Goal: Task Accomplishment & Management: Complete application form

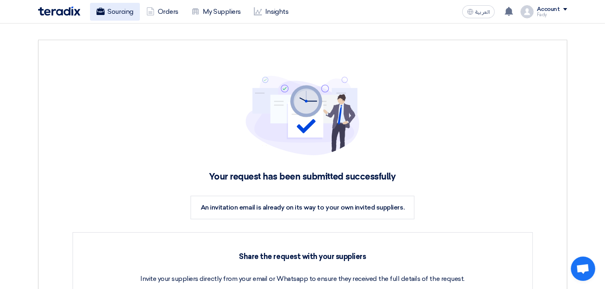
click at [124, 15] on link "Sourcing" at bounding box center [115, 12] width 50 height 18
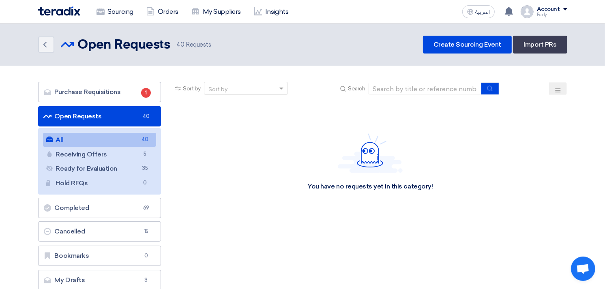
click at [106, 140] on link "All All 40" at bounding box center [100, 140] width 114 height 14
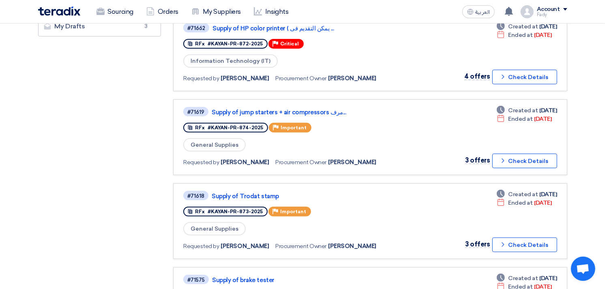
scroll to position [270, 0]
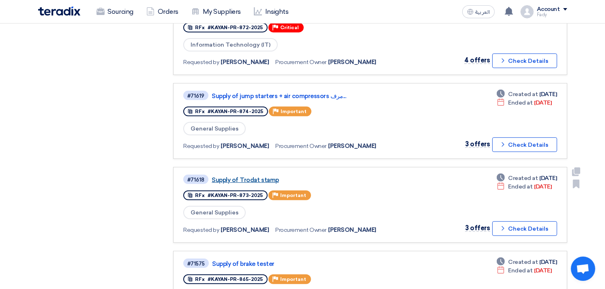
click at [260, 177] on link "Supply of Trodat stamp" at bounding box center [313, 180] width 203 height 7
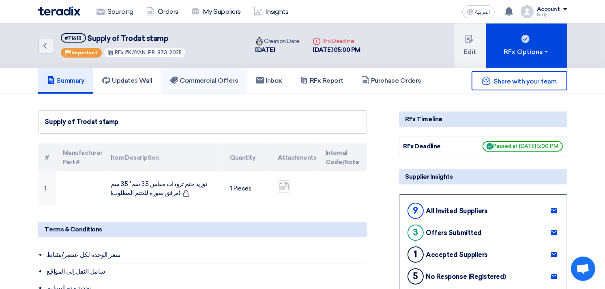
click at [228, 78] on h5 "Commercial Offers" at bounding box center [204, 81] width 68 height 8
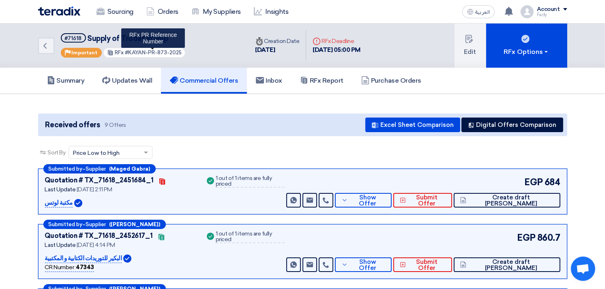
click at [141, 53] on span "#KAYAN-PR-873-2025" at bounding box center [153, 53] width 57 height 6
drag, startPoint x: 126, startPoint y: 51, endPoint x: 192, endPoint y: 49, distance: 66.2
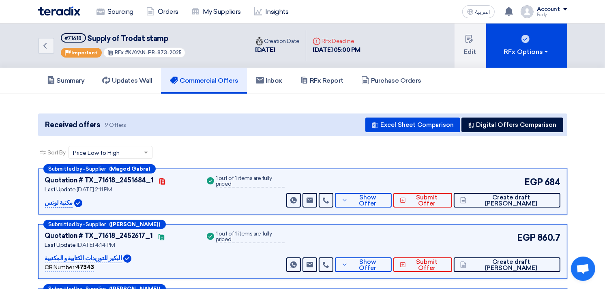
click at [192, 49] on div "Back #71618 Supply of Trodat stamp Priority Important RFx #KAYAN-PR-873-2025" at bounding box center [143, 46] width 211 height 44
copy span "KAYAN-PR-873-2025"
click at [72, 70] on link "Summary" at bounding box center [66, 81] width 56 height 26
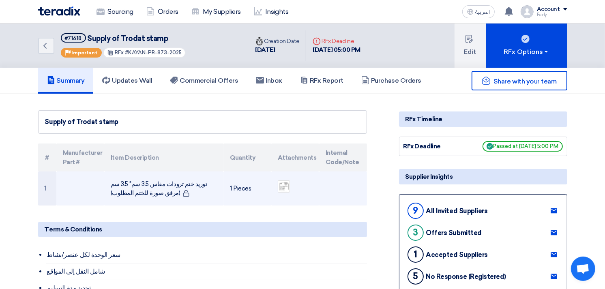
click at [163, 180] on td "توريد ختم ترودات مقاس 3.5 سم* 3.5 سم (مرفق صورة للختم المطلوب)" at bounding box center [163, 189] width 119 height 34
copy tr "توريد ختم ترودات مقاس 3.5 سم* 3.5 سم (مرفق صورة للختم المطلوب)"
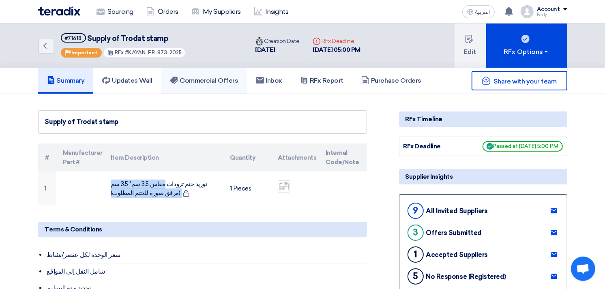
click at [201, 77] on h5 "Commercial Offers" at bounding box center [204, 81] width 68 height 8
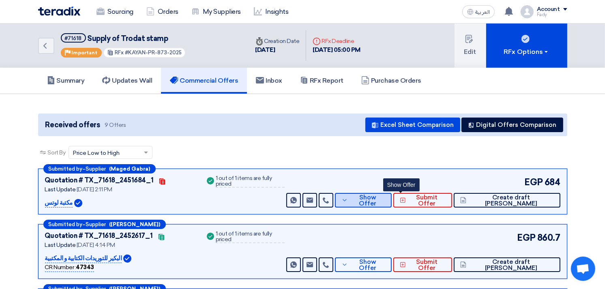
click at [392, 193] on button "Show Offer" at bounding box center [363, 200] width 57 height 15
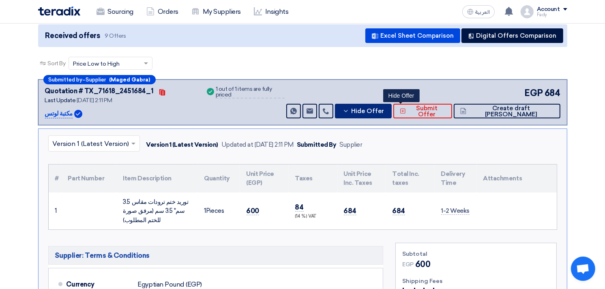
scroll to position [90, 0]
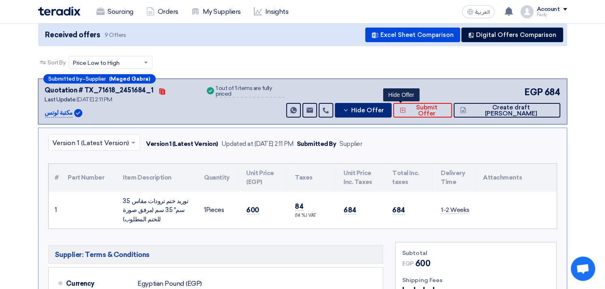
click at [389, 107] on button "Hide Offer" at bounding box center [363, 110] width 57 height 15
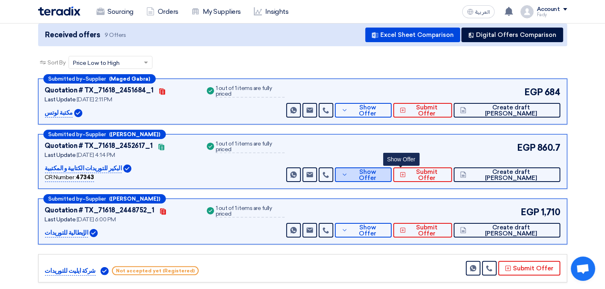
click at [392, 179] on button "Show Offer" at bounding box center [363, 175] width 57 height 15
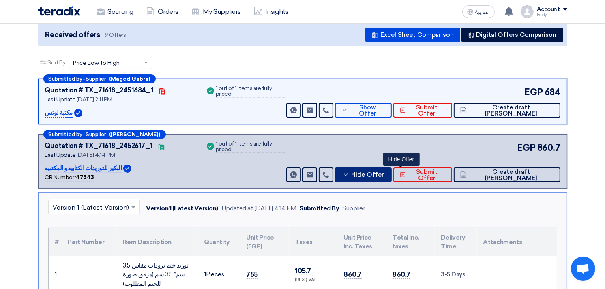
click at [392, 168] on button "Hide Offer" at bounding box center [363, 175] width 57 height 15
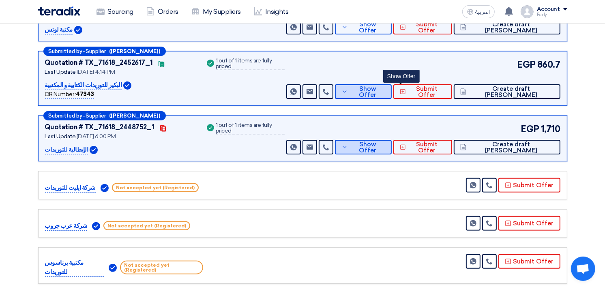
scroll to position [180, 0]
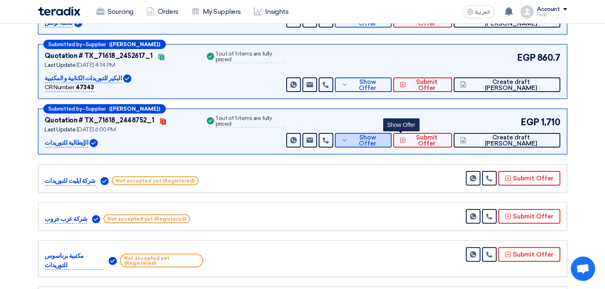
click at [392, 133] on button "Show Offer" at bounding box center [363, 140] width 57 height 15
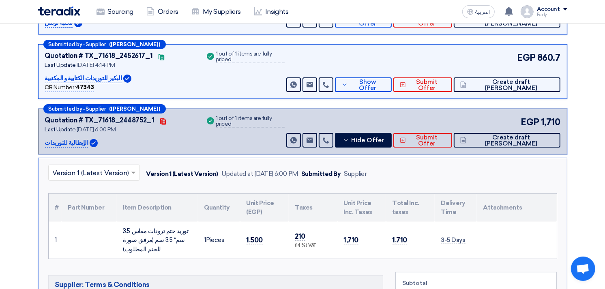
click at [364, 206] on th "Unit Price Inc. Taxes" at bounding box center [362, 208] width 49 height 28
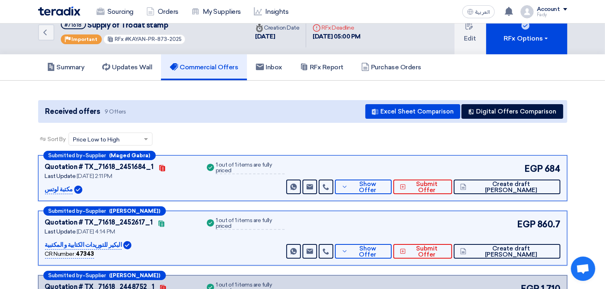
scroll to position [0, 0]
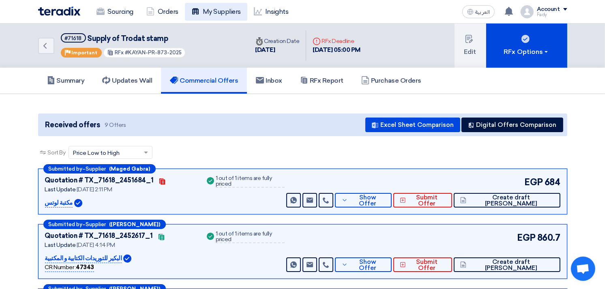
click at [218, 15] on link "My Suppliers" at bounding box center [216, 12] width 62 height 18
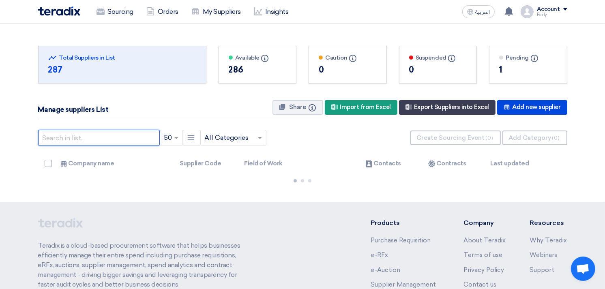
click at [114, 136] on input "text" at bounding box center [99, 138] width 122 height 16
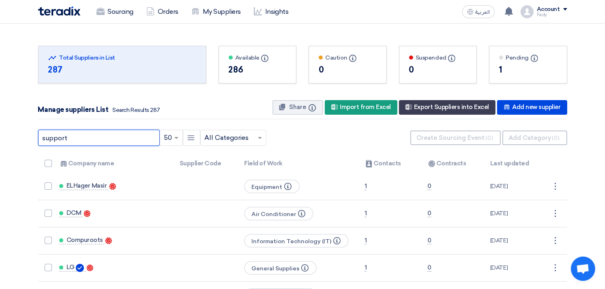
type input "support"
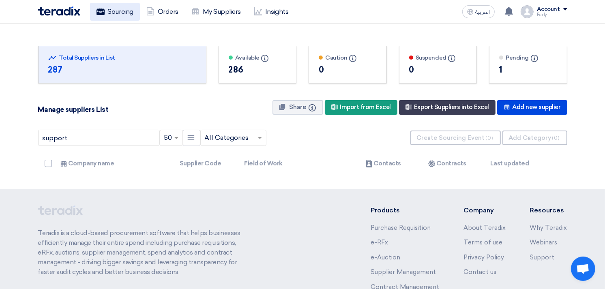
click at [115, 11] on link "Sourcing" at bounding box center [115, 12] width 50 height 18
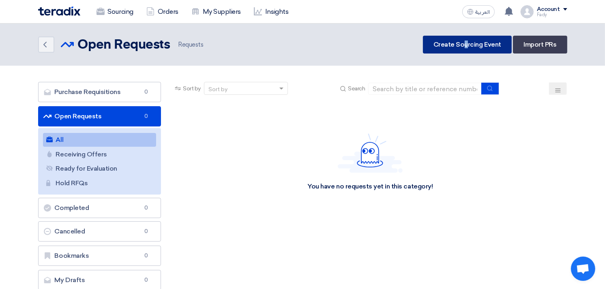
click at [468, 39] on link "Create Sourcing Event" at bounding box center [467, 45] width 89 height 18
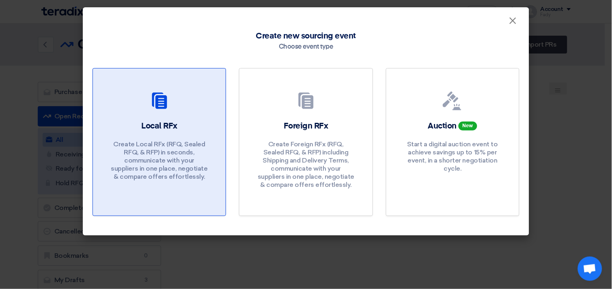
click at [169, 121] on h2 "Local RFx" at bounding box center [159, 126] width 36 height 11
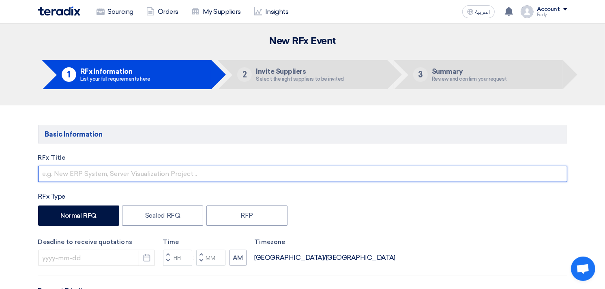
click at [149, 174] on input "text" at bounding box center [303, 174] width 530 height 16
paste input "Cisco"
click at [155, 175] on input "Supply of Cisco switches" at bounding box center [303, 174] width 530 height 16
paste input "48-Port Switch with 750W [PERSON_NAME]"
click at [121, 174] on input "Supply of Cisco switches 48-Port Switch with 750W [PERSON_NAME]" at bounding box center [303, 174] width 530 height 16
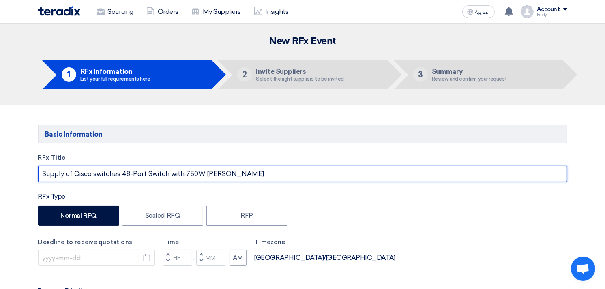
paste input "Cisco 3650"
paste input "Cisco"
paste input "3750"
drag, startPoint x: 205, startPoint y: 174, endPoint x: 300, endPoint y: 179, distance: 95.1
click at [300, 179] on input "Supply of Cisco switches Cisco 3650 or Cisco 3750 48-Port Switch with 750W [PER…" at bounding box center [303, 174] width 530 height 16
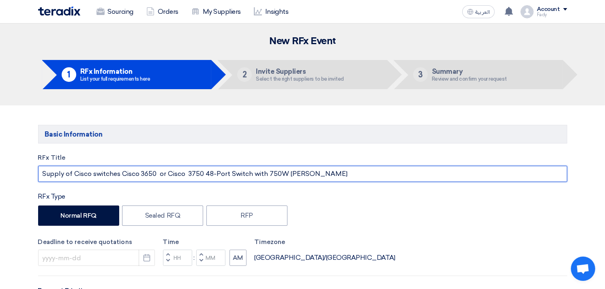
paste input "48-Port Switch with 750W [PERSON_NAME]"
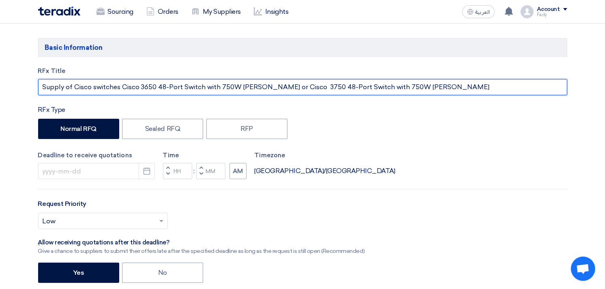
scroll to position [90, 0]
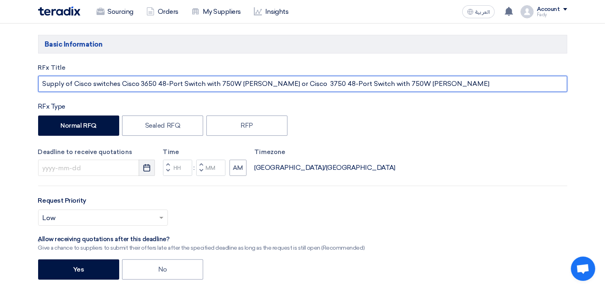
type input "Supply of Cisco switches Cisco 3650 48-Port Switch with 750W [PERSON_NAME] or C…"
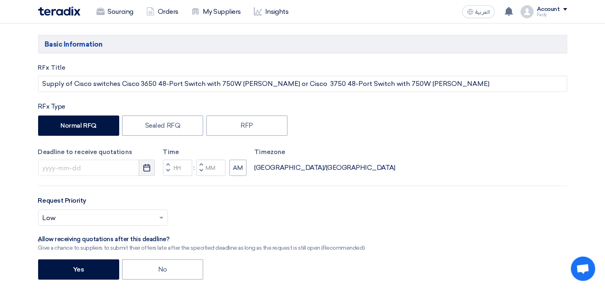
click at [148, 167] on use "button" at bounding box center [147, 167] width 7 height 7
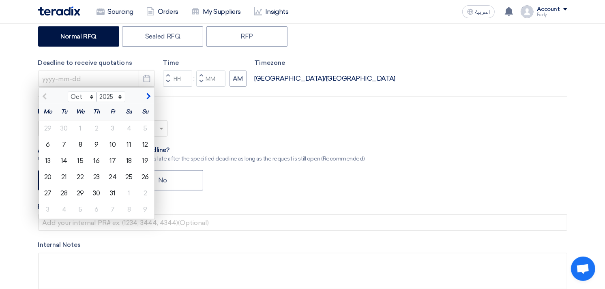
scroll to position [180, 0]
click at [81, 140] on div "8" at bounding box center [80, 144] width 16 height 16
type input "[DATE]"
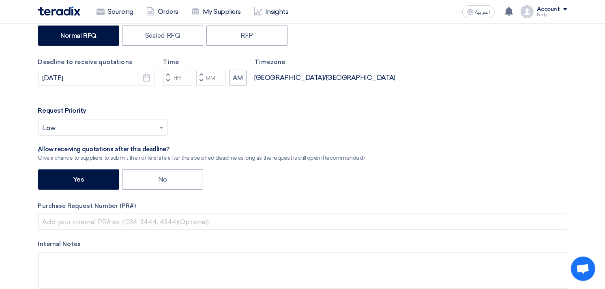
click at [137, 126] on input "text" at bounding box center [99, 128] width 113 height 13
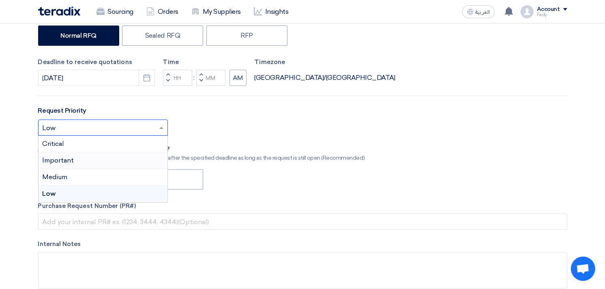
click at [83, 159] on div "Important" at bounding box center [103, 161] width 129 height 17
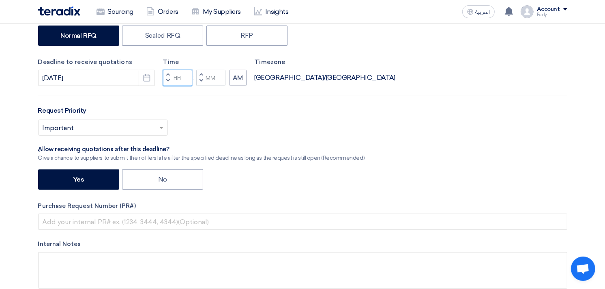
click at [183, 80] on input "Hours" at bounding box center [177, 78] width 29 height 16
type input "03"
click at [213, 78] on div "Time Increment hours 03 Decrement hours : Increment minutes Decrement minutes AM" at bounding box center [205, 72] width 84 height 29
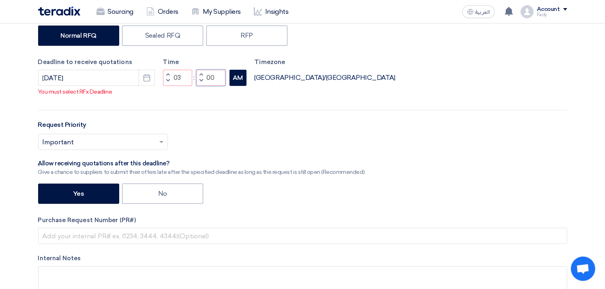
type input "00"
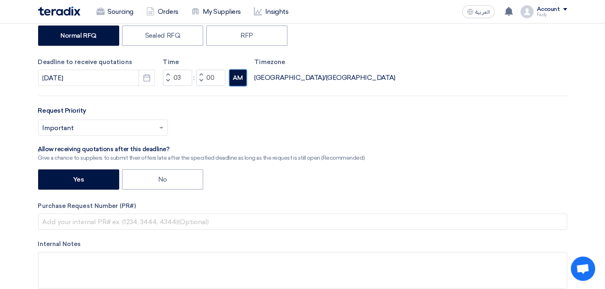
click at [236, 82] on button "AM" at bounding box center [238, 78] width 17 height 16
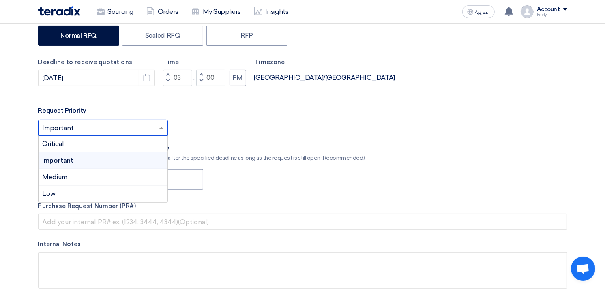
click at [99, 124] on input "text" at bounding box center [99, 128] width 113 height 13
click at [80, 156] on div "Important" at bounding box center [103, 161] width 129 height 17
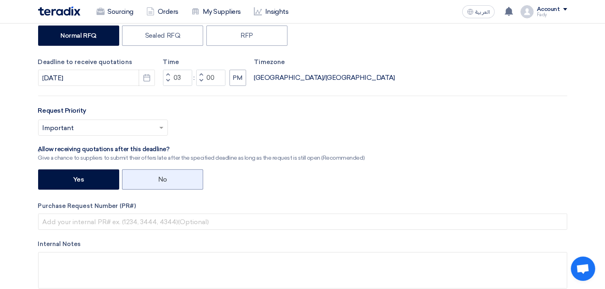
click at [155, 179] on label "No" at bounding box center [162, 180] width 81 height 20
click at [158, 179] on input "No" at bounding box center [160, 179] width 5 height 5
radio input "true"
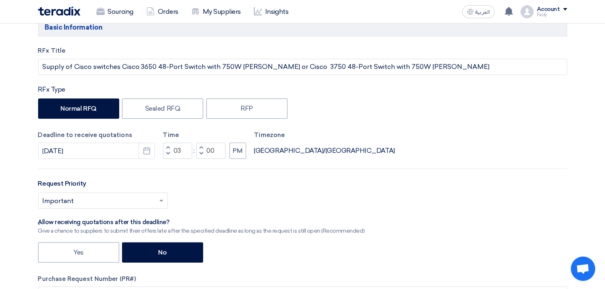
scroll to position [0, 0]
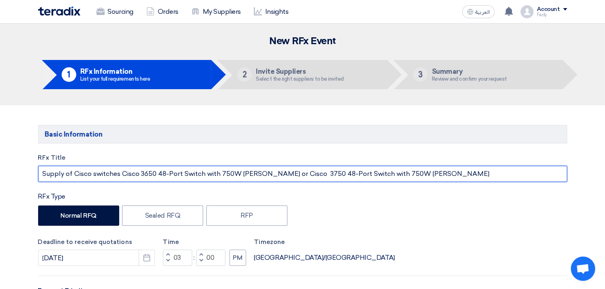
click at [73, 173] on input "Supply of Cisco switches Cisco 3650 48-Port Switch with 750W [PERSON_NAME] or C…" at bounding box center [303, 174] width 530 height 16
drag, startPoint x: 74, startPoint y: 177, endPoint x: 287, endPoint y: 177, distance: 212.6
click at [287, 177] on input "Supply of exported Cisco switches Cisco 3650 48-Port Switch with 750W [PERSON_N…" at bounding box center [303, 174] width 530 height 16
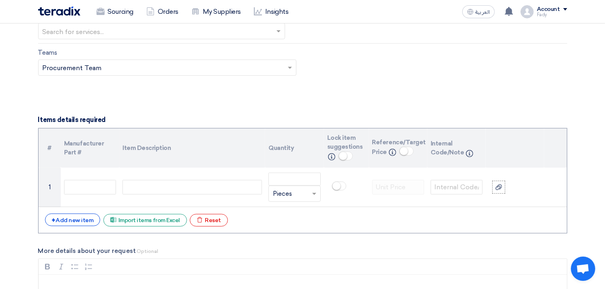
scroll to position [541, 0]
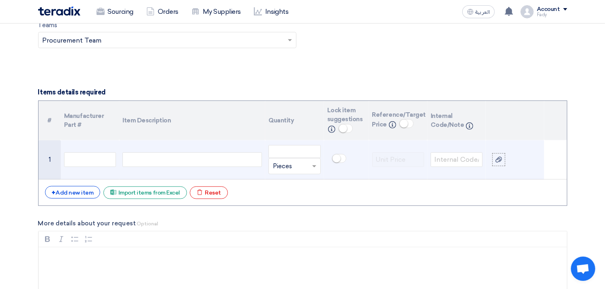
type input "Supply of exported Cisco switches Cisco 3650 48-Port Switch with 750W [PERSON_N…"
click at [223, 163] on div at bounding box center [193, 160] width 140 height 15
paste div
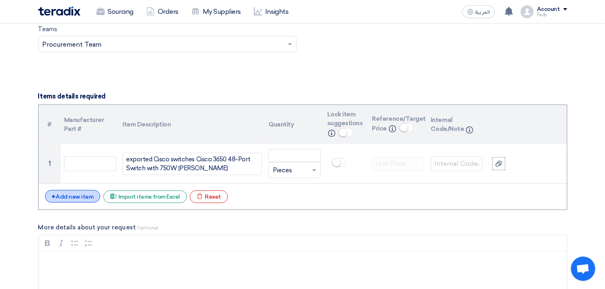
click at [75, 199] on div "+ Add new item" at bounding box center [73, 196] width 56 height 13
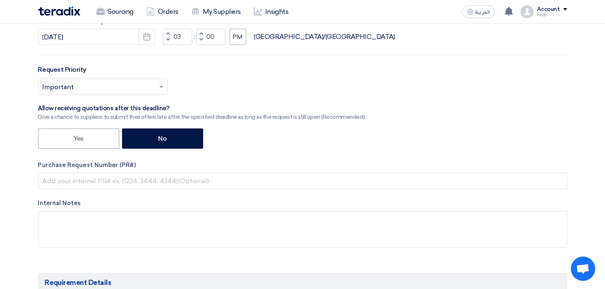
scroll to position [0, 0]
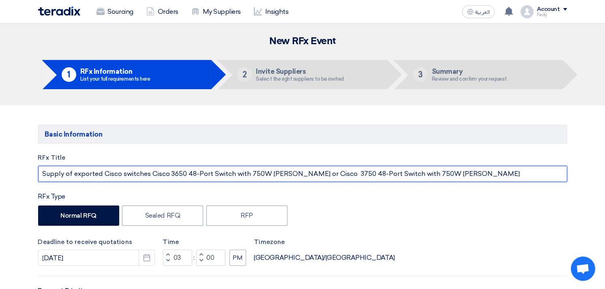
drag, startPoint x: 293, startPoint y: 176, endPoint x: 456, endPoint y: 183, distance: 162.9
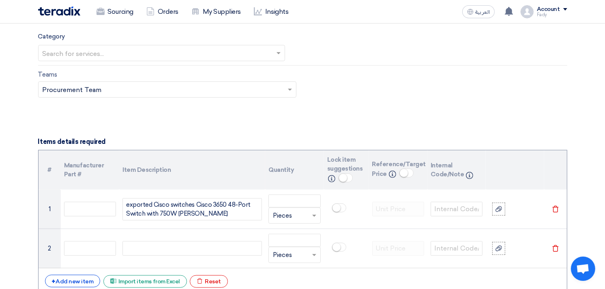
scroll to position [496, 0]
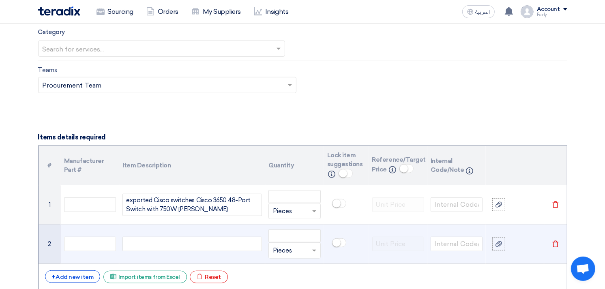
click at [141, 243] on div at bounding box center [193, 244] width 140 height 15
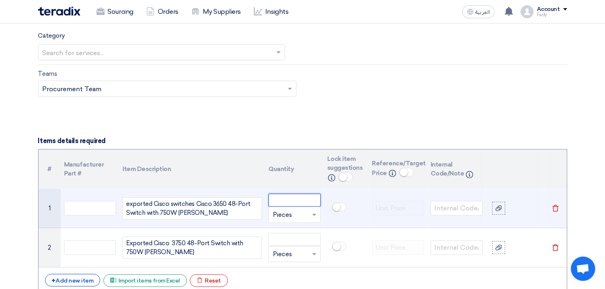
click at [287, 197] on input "number" at bounding box center [295, 200] width 52 height 13
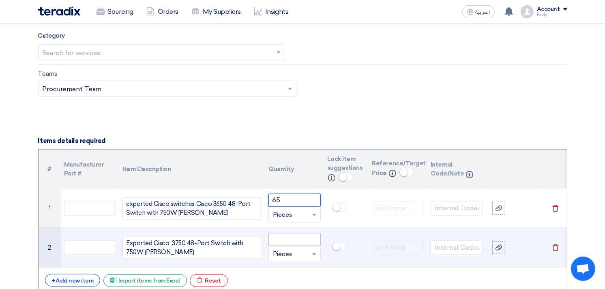
type input "65"
click at [286, 236] on input "number" at bounding box center [295, 239] width 52 height 13
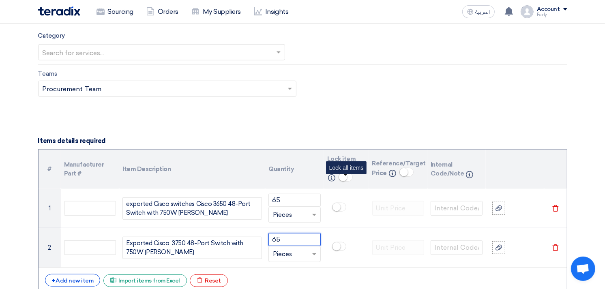
type input "65"
click at [342, 176] on small at bounding box center [343, 177] width 8 height 8
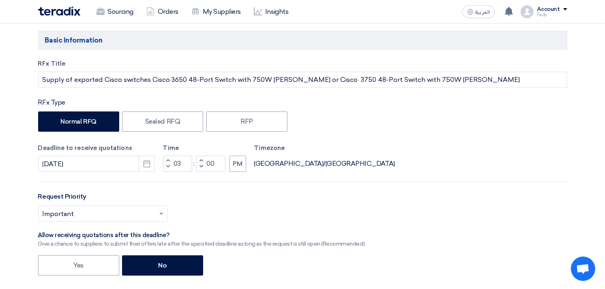
scroll to position [0, 0]
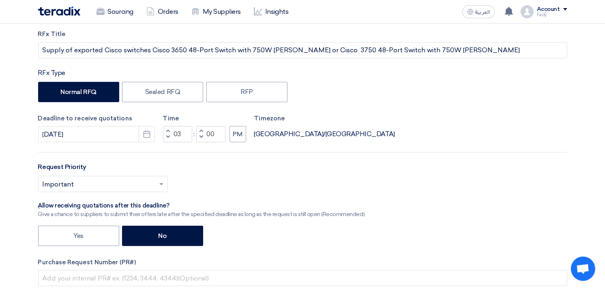
scroll to position [225, 0]
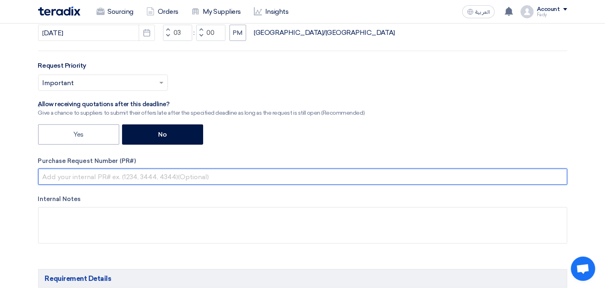
click at [92, 176] on input "text" at bounding box center [303, 177] width 530 height 16
paste input "KAYAN-PR-899-2025"
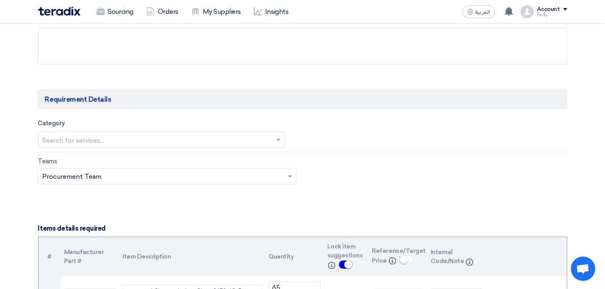
scroll to position [406, 0]
type input "KAYAN-PR-899-2025"
click at [214, 139] on input "text" at bounding box center [158, 139] width 230 height 13
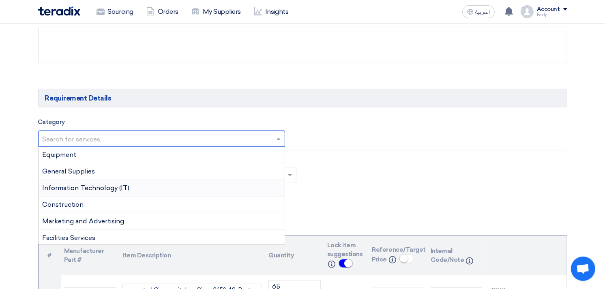
click at [100, 188] on span "Information Technology (IT)" at bounding box center [86, 188] width 87 height 8
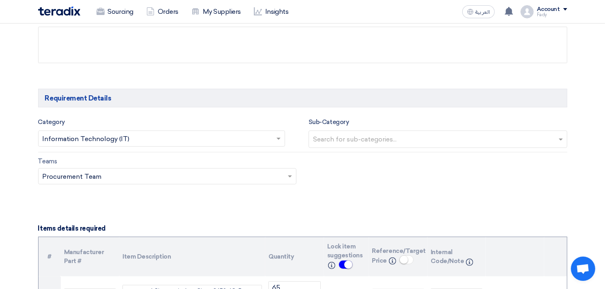
click at [379, 136] on input "text" at bounding box center [439, 140] width 252 height 13
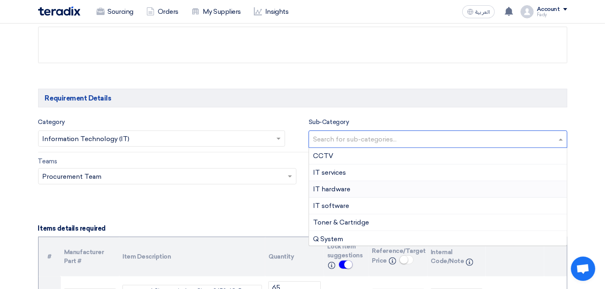
click at [338, 188] on span "IT hardware" at bounding box center [331, 189] width 37 height 8
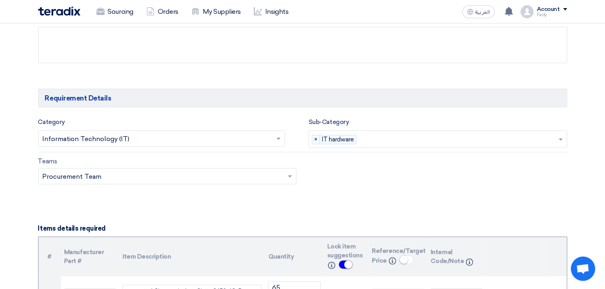
click at [378, 142] on input "text" at bounding box center [459, 140] width 198 height 13
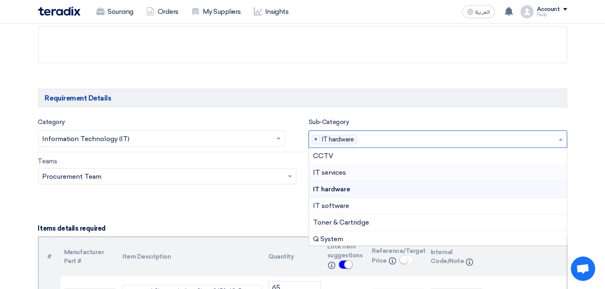
click at [327, 172] on span "IT services" at bounding box center [329, 173] width 33 height 8
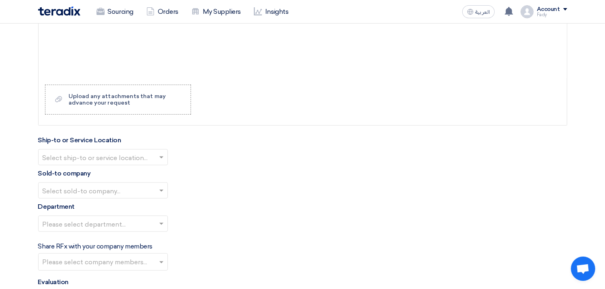
scroll to position [902, 0]
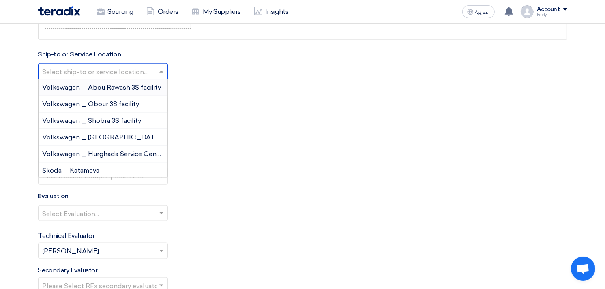
click at [118, 75] on input "text" at bounding box center [99, 72] width 113 height 13
click at [124, 90] on span "Volkswagen _ Abou Rawash 3S facility" at bounding box center [102, 88] width 119 height 8
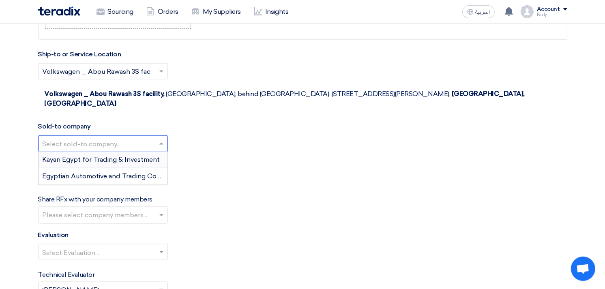
click at [110, 138] on input "text" at bounding box center [99, 144] width 113 height 13
click at [99, 172] on span "Egyptian Automotive and Trading Company" at bounding box center [110, 176] width 135 height 8
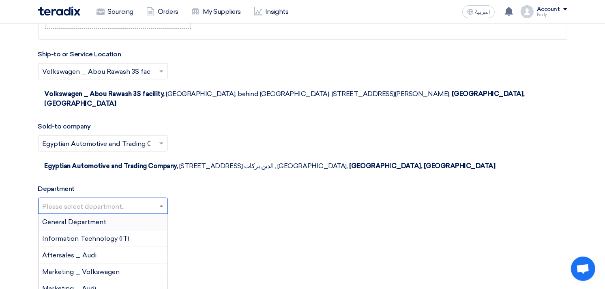
click at [99, 200] on input "text" at bounding box center [99, 206] width 113 height 13
click at [90, 218] on span "General Department" at bounding box center [75, 222] width 64 height 8
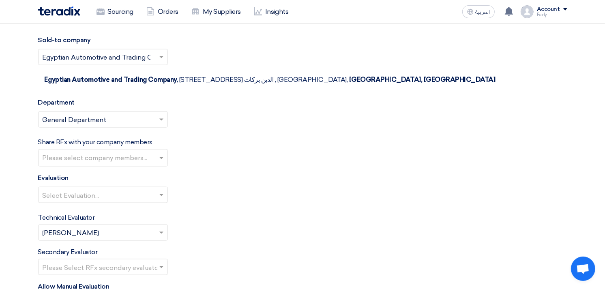
scroll to position [992, 0]
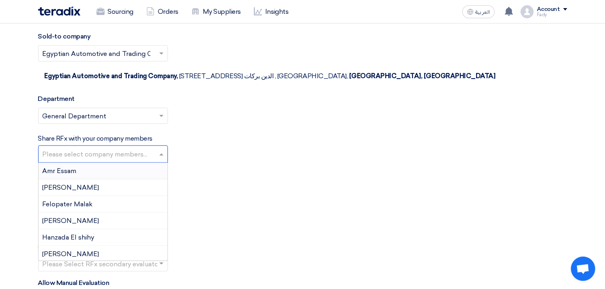
click at [106, 149] on input "text" at bounding box center [104, 155] width 123 height 13
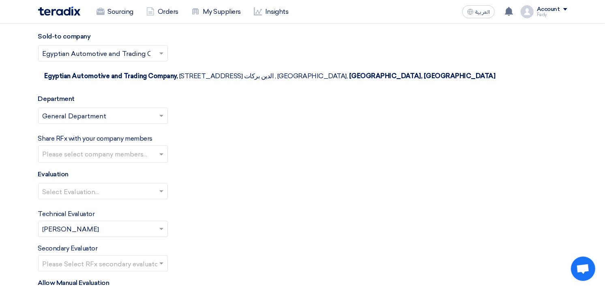
click at [248, 170] on div "Evaluation Select Evaluation..." at bounding box center [303, 188] width 530 height 37
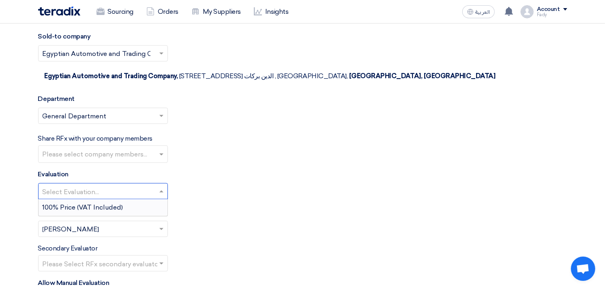
click at [77, 186] on input "text" at bounding box center [99, 192] width 113 height 13
click at [73, 204] on span "100% Price (VAT Included)" at bounding box center [83, 208] width 81 height 8
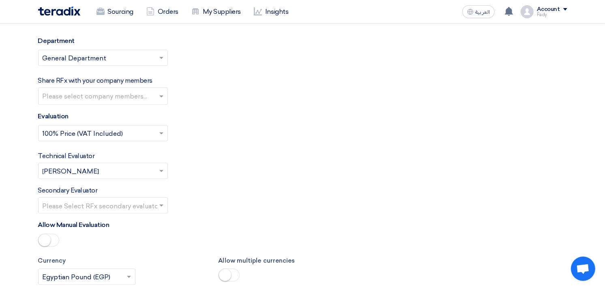
scroll to position [1127, 0]
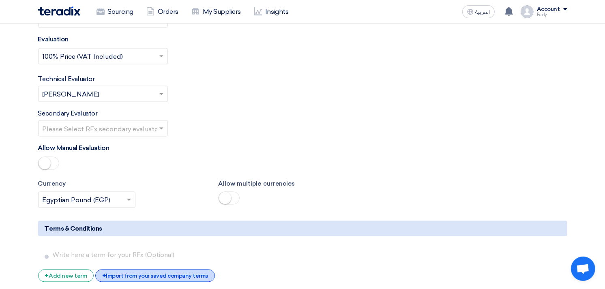
click at [179, 270] on div "+ Import from your saved company terms" at bounding box center [155, 276] width 120 height 13
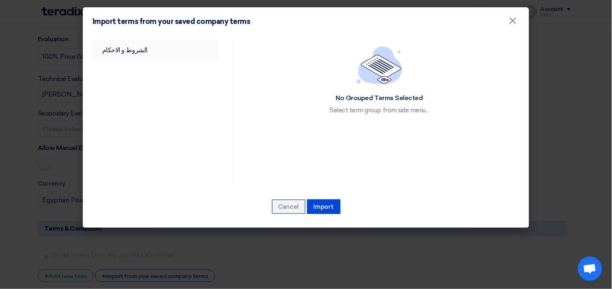
click at [136, 44] on link "الشروط و الاحكام" at bounding box center [156, 50] width 126 height 21
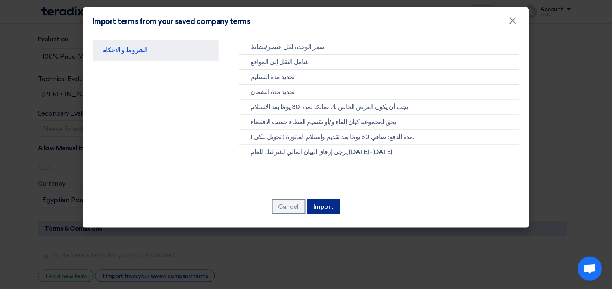
click at [333, 202] on button "Import" at bounding box center [323, 207] width 33 height 15
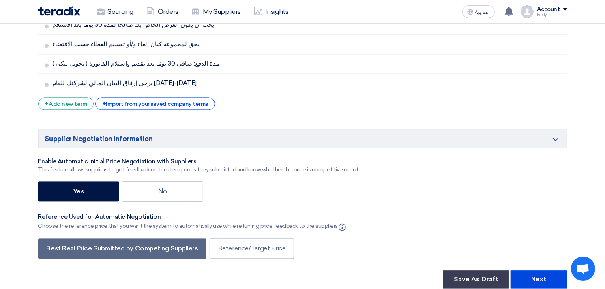
scroll to position [1443, 0]
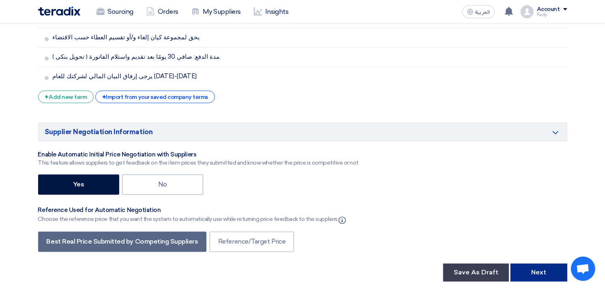
click at [553, 264] on button "Next" at bounding box center [539, 273] width 57 height 18
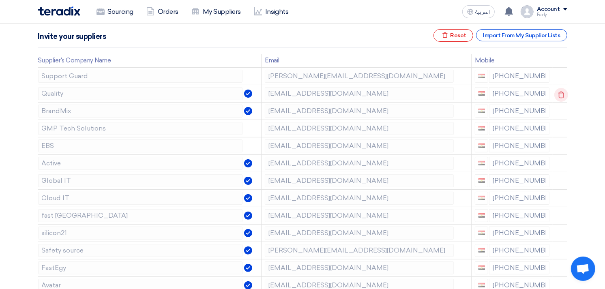
scroll to position [135, 0]
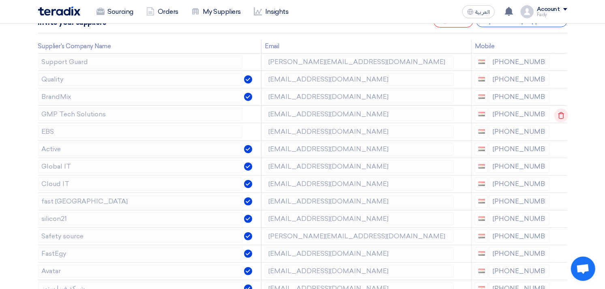
click at [563, 114] on icon at bounding box center [562, 116] width 14 height 14
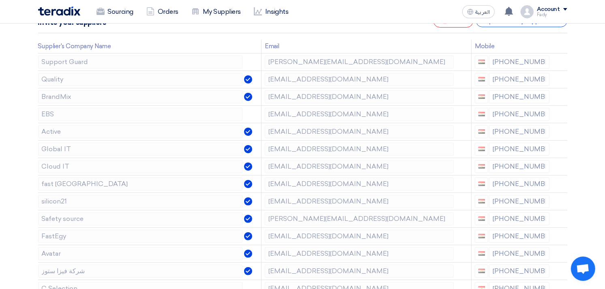
click at [0, 0] on icon at bounding box center [0, 0] width 0 height 0
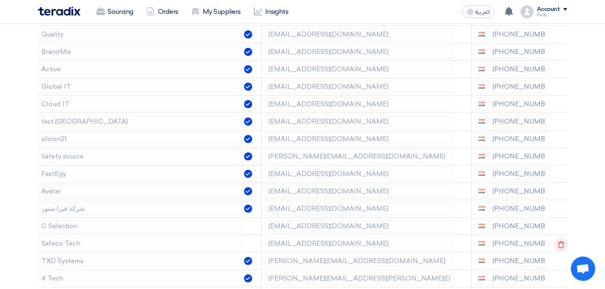
click at [558, 242] on icon at bounding box center [562, 245] width 14 height 14
click at [0, 0] on icon at bounding box center [0, 0] width 0 height 0
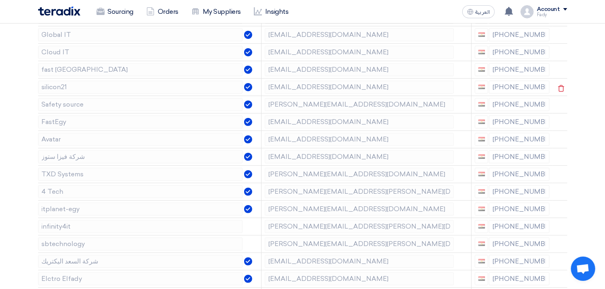
scroll to position [270, 0]
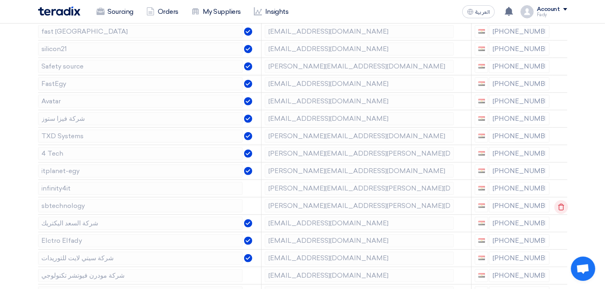
click at [559, 206] on icon at bounding box center [562, 207] width 14 height 14
click at [559, 186] on icon at bounding box center [562, 190] width 14 height 14
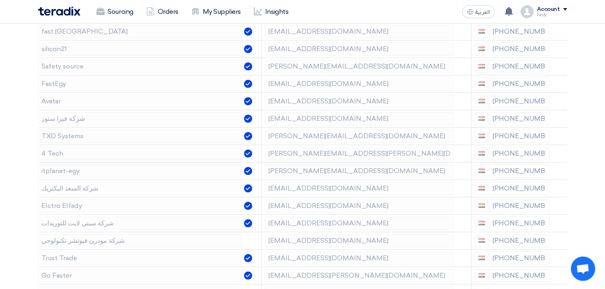
click at [0, 0] on icon at bounding box center [0, 0] width 0 height 0
click at [560, 206] on icon at bounding box center [562, 207] width 14 height 14
click at [557, 244] on icon at bounding box center [562, 242] width 14 height 14
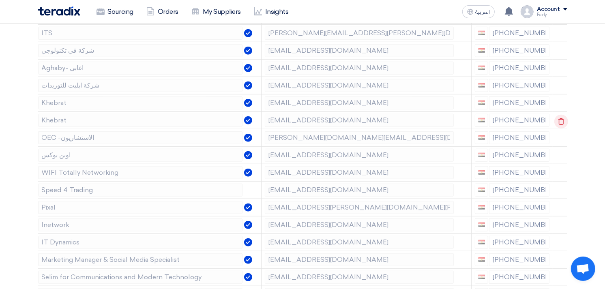
scroll to position [586, 0]
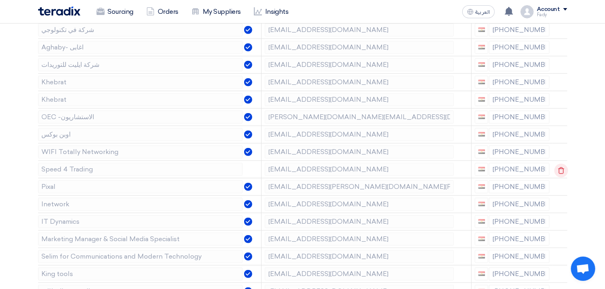
click at [559, 166] on icon at bounding box center [562, 171] width 14 height 14
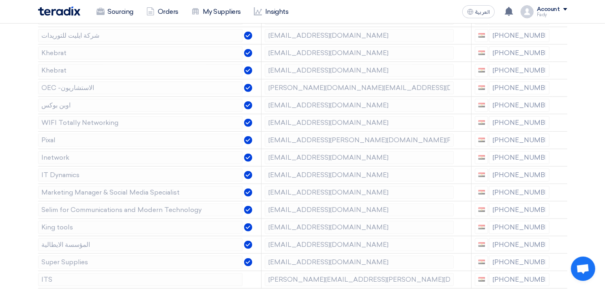
scroll to position [631, 0]
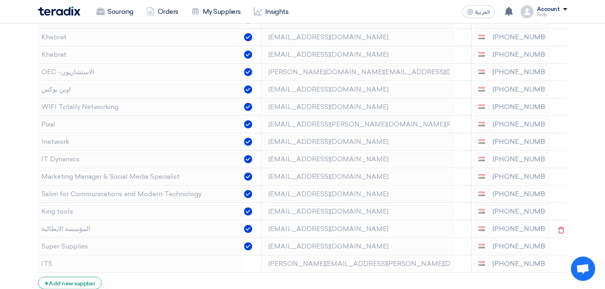
click at [0, 0] on use at bounding box center [0, 0] width 0 height 0
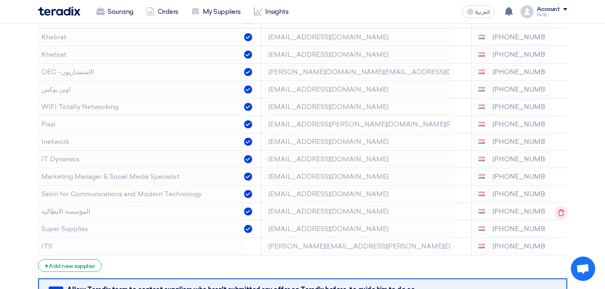
click at [562, 212] on use at bounding box center [561, 212] width 6 height 7
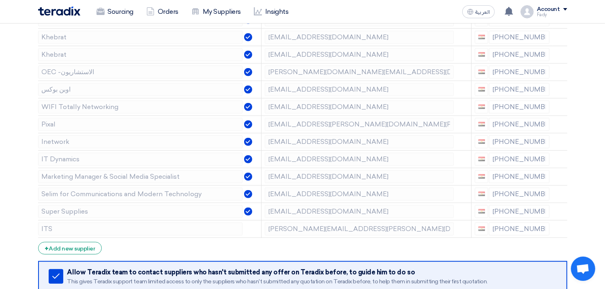
click at [0, 0] on use at bounding box center [0, 0] width 0 height 0
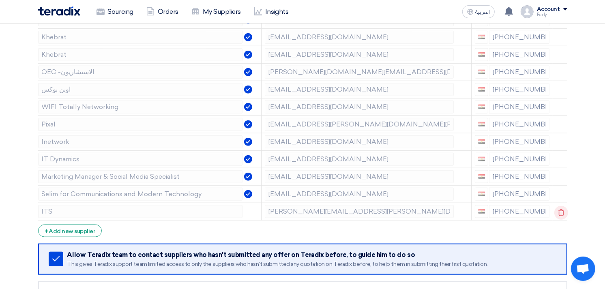
click at [558, 208] on icon at bounding box center [562, 213] width 14 height 14
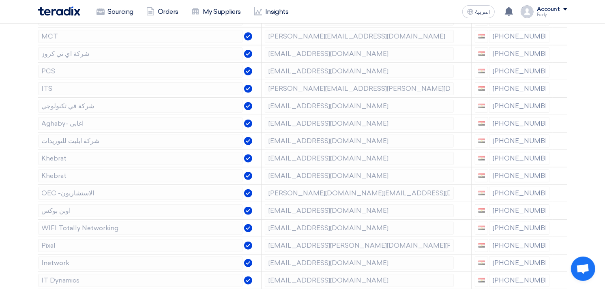
scroll to position [496, 0]
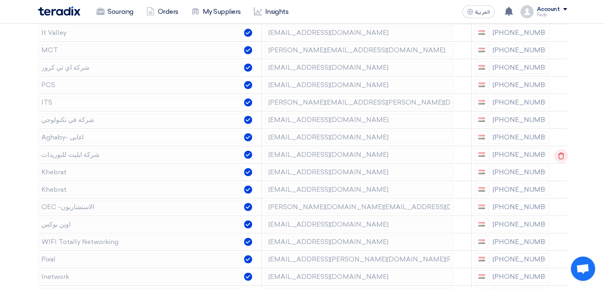
click at [558, 152] on icon at bounding box center [562, 156] width 14 height 14
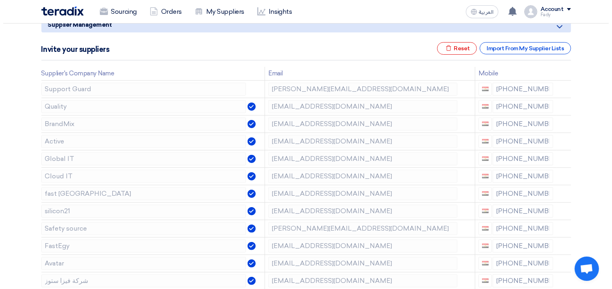
scroll to position [90, 0]
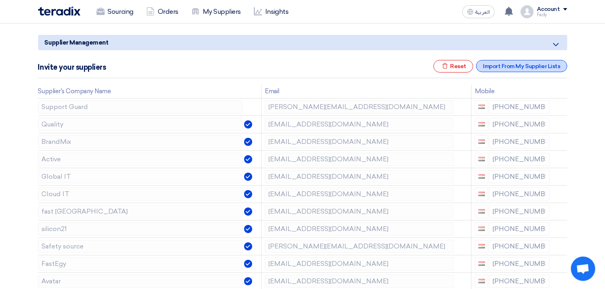
click at [549, 63] on div "Import From My Supplier Lists" at bounding box center [521, 66] width 91 height 12
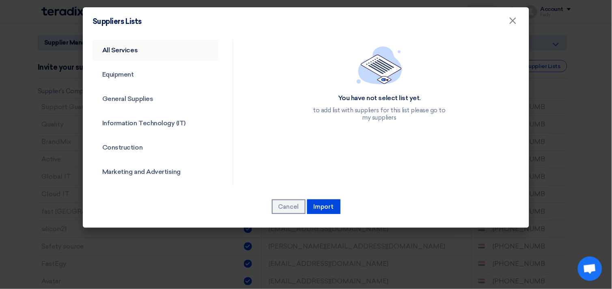
click at [142, 50] on link "All Services" at bounding box center [156, 50] width 126 height 21
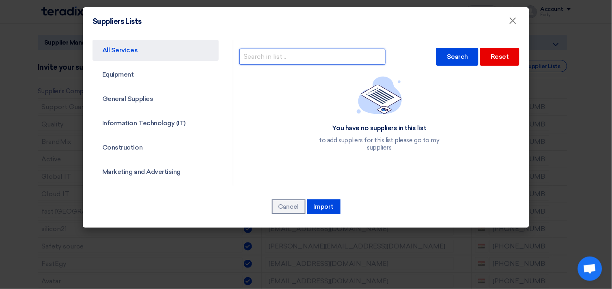
click at [341, 60] on input "text" at bounding box center [312, 57] width 146 height 16
type input "open box"
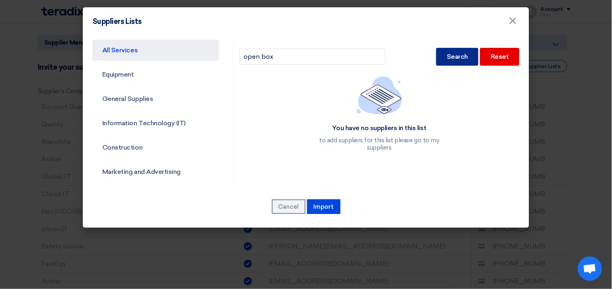
click at [456, 55] on div "Search" at bounding box center [457, 57] width 42 height 18
click at [159, 126] on link "Information Technology (IT)" at bounding box center [156, 123] width 126 height 21
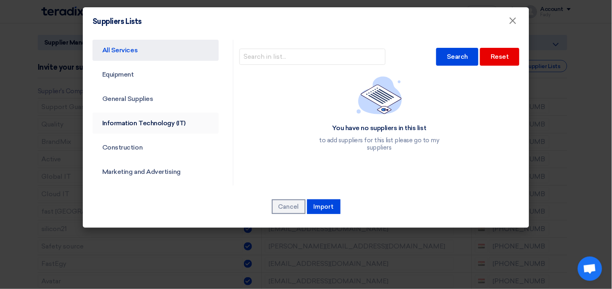
click at [164, 122] on link "Information Technology (IT)" at bounding box center [156, 123] width 126 height 21
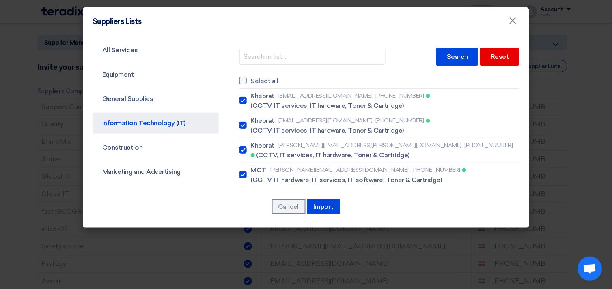
click at [243, 80] on div at bounding box center [242, 80] width 7 height 7
click at [251, 80] on input "Select all" at bounding box center [253, 80] width 5 height 5
click at [243, 80] on div at bounding box center [242, 80] width 7 height 7
click at [251, 80] on input "Select all" at bounding box center [253, 80] width 5 height 5
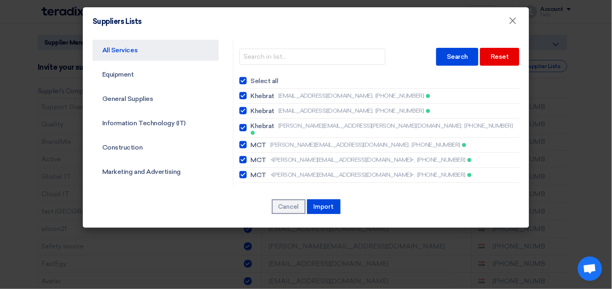
click at [239, 80] on div at bounding box center [242, 80] width 7 height 7
click at [251, 80] on input "Select all" at bounding box center [253, 80] width 5 height 5
checkbox input "false"
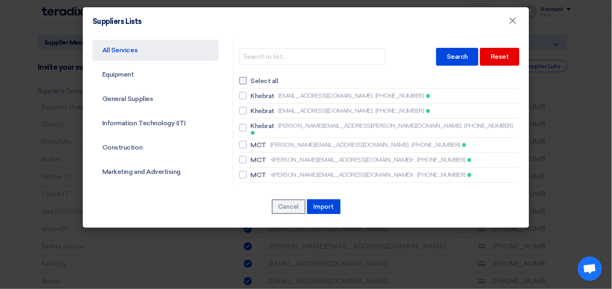
checkbox input "false"
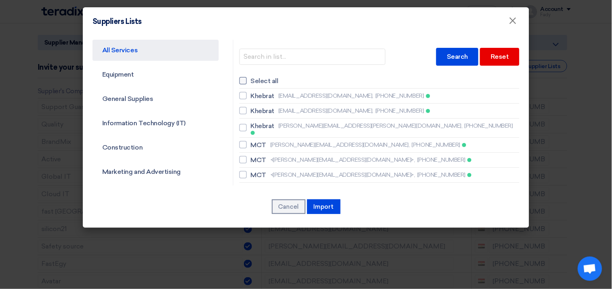
checkbox input "false"
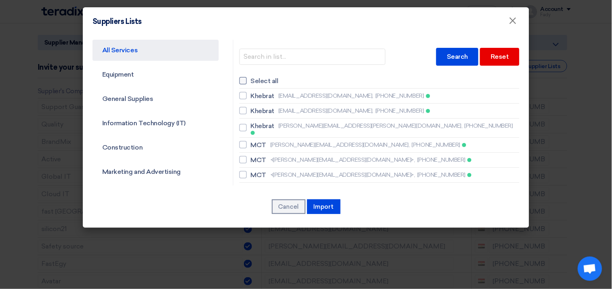
checkbox input "false"
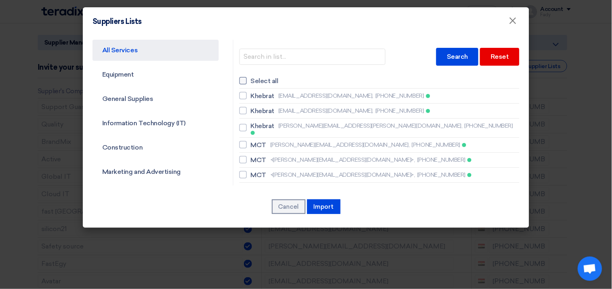
checkbox input "false"
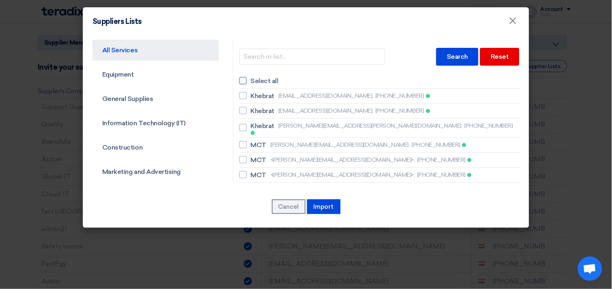
checkbox input "false"
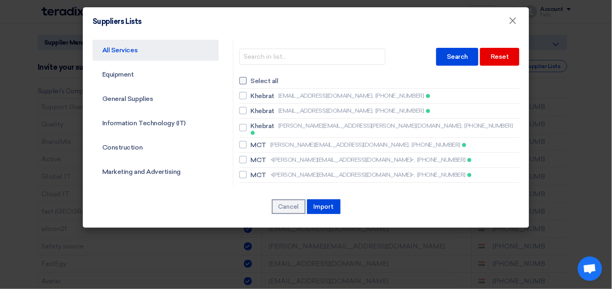
checkbox input "false"
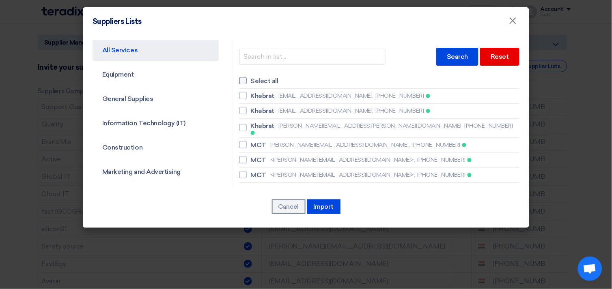
checkbox input "false"
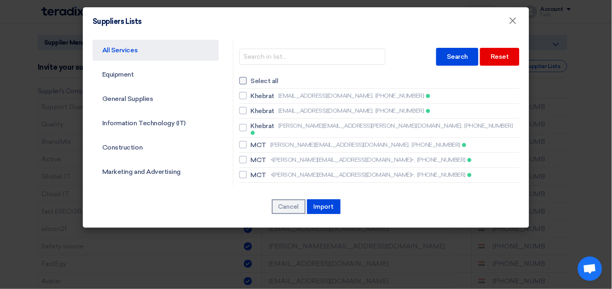
checkbox input "false"
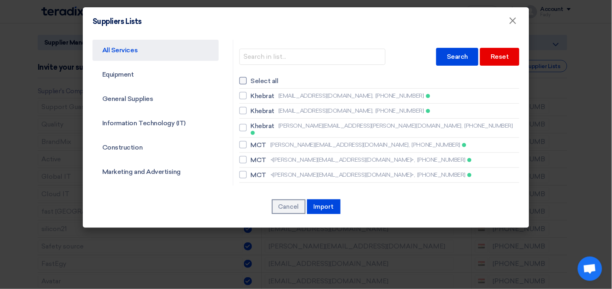
checkbox input "false"
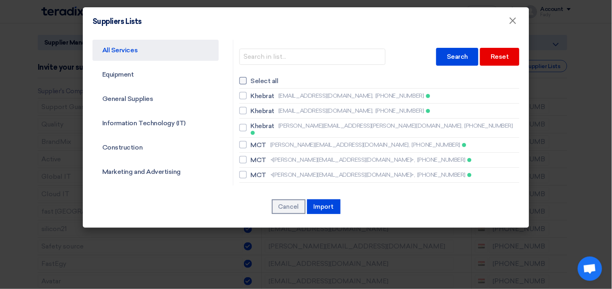
checkbox input "false"
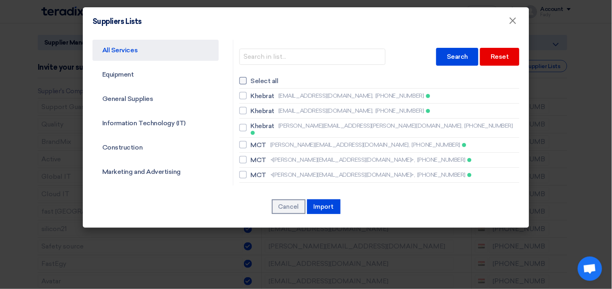
checkbox input "false"
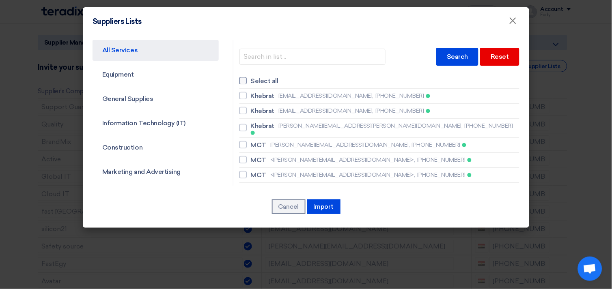
checkbox input "false"
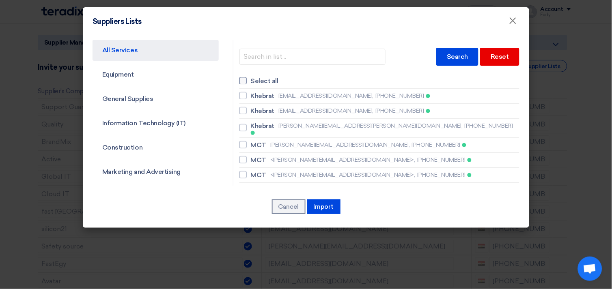
checkbox input "false"
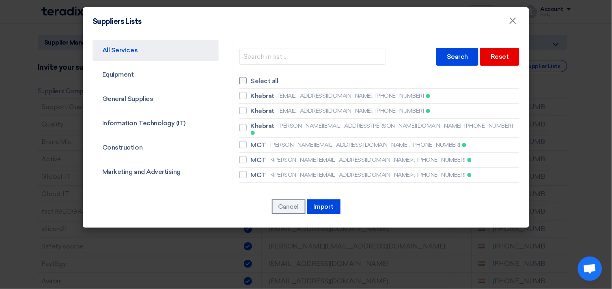
checkbox input "false"
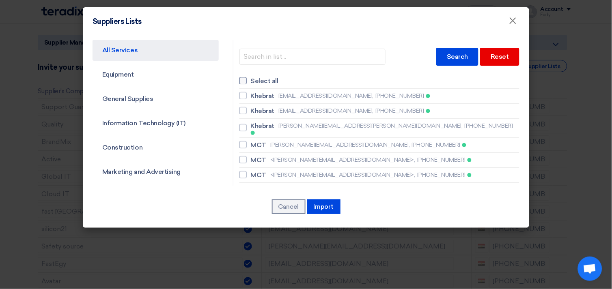
checkbox input "false"
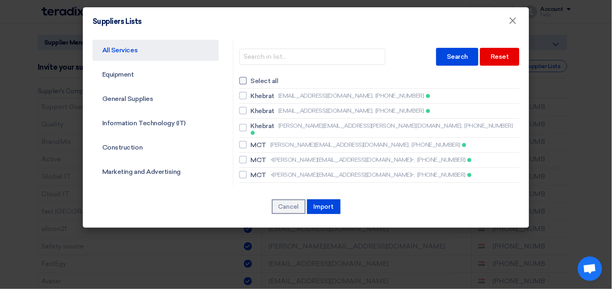
checkbox input "false"
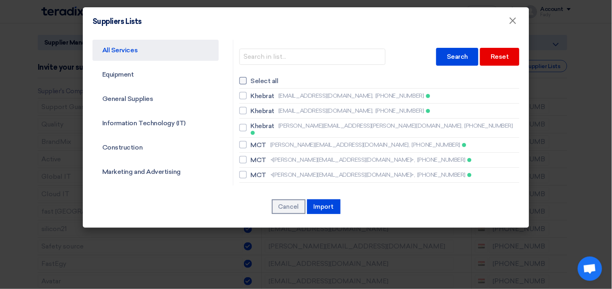
checkbox input "false"
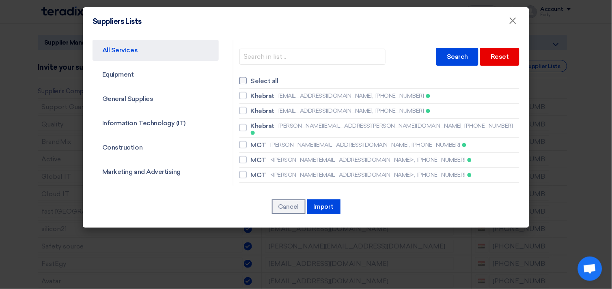
checkbox input "false"
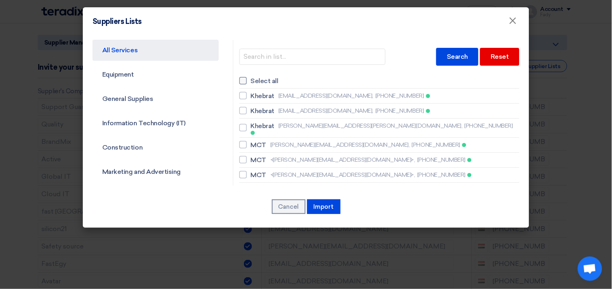
checkbox input "false"
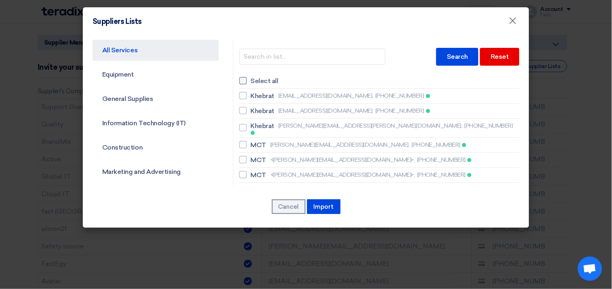
checkbox input "false"
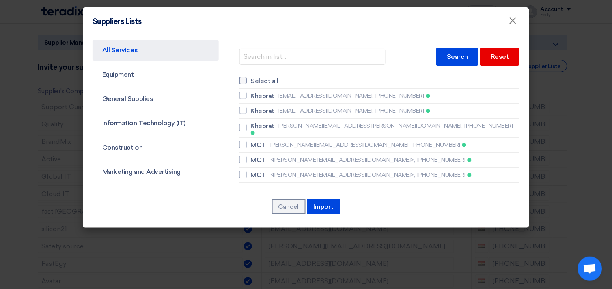
checkbox input "false"
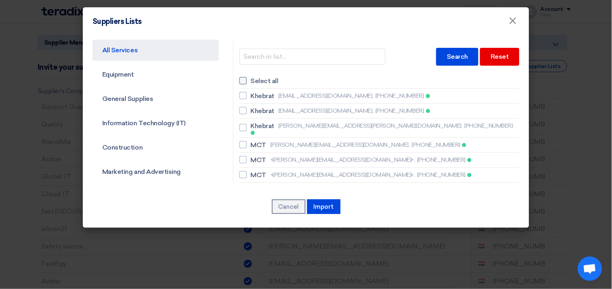
checkbox input "false"
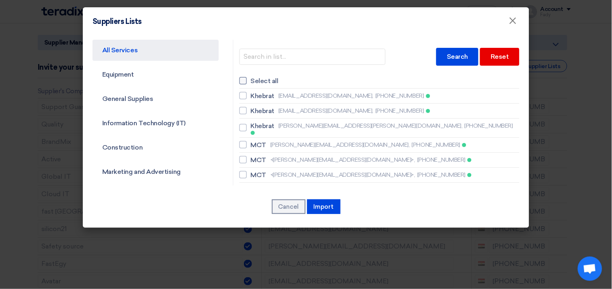
checkbox input "false"
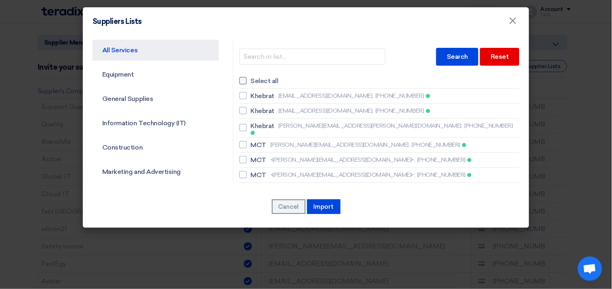
checkbox input "false"
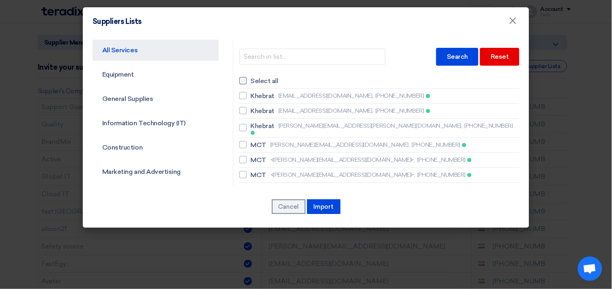
checkbox input "false"
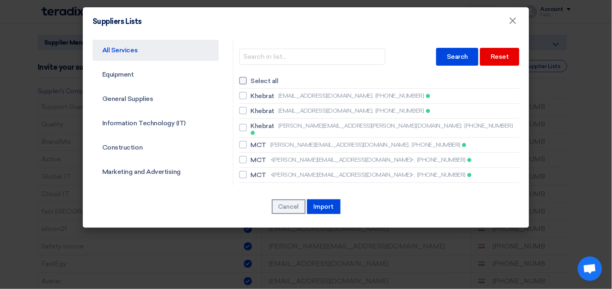
checkbox input "false"
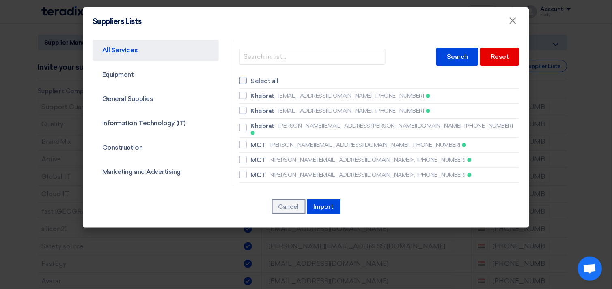
checkbox input "false"
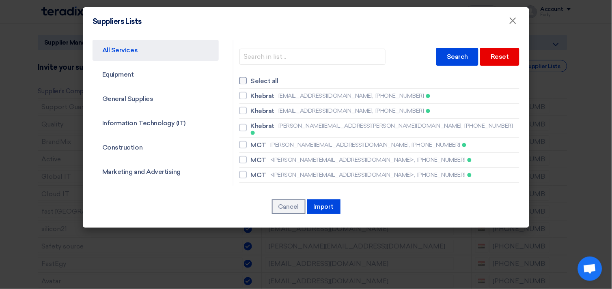
checkbox input "false"
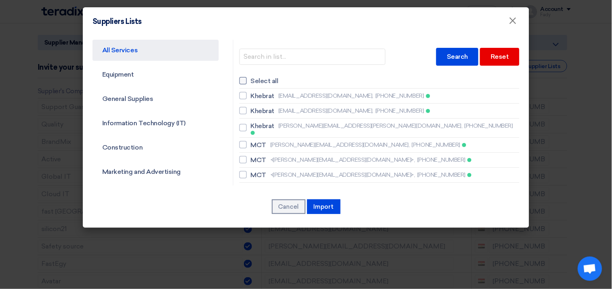
checkbox input "false"
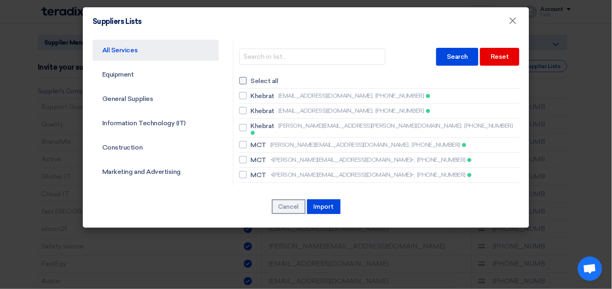
checkbox input "false"
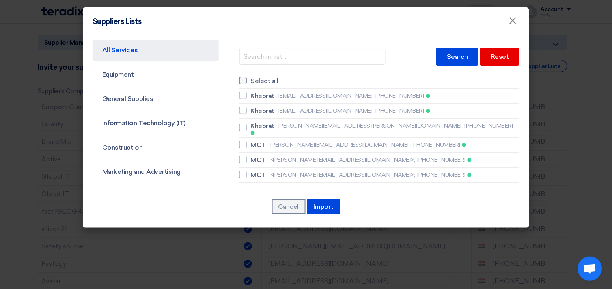
checkbox input "false"
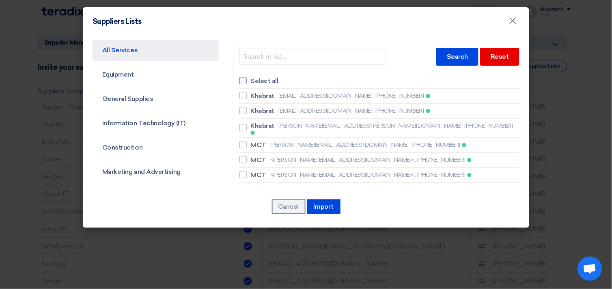
checkbox input "false"
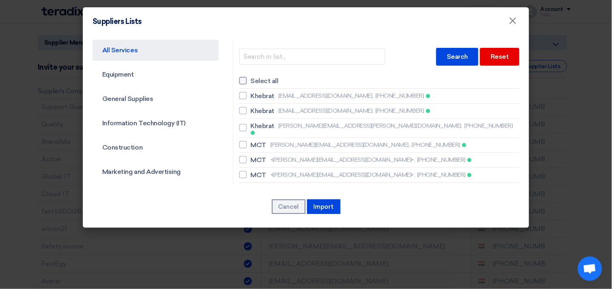
checkbox input "false"
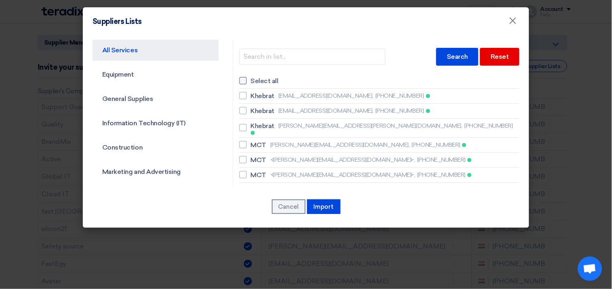
checkbox input "false"
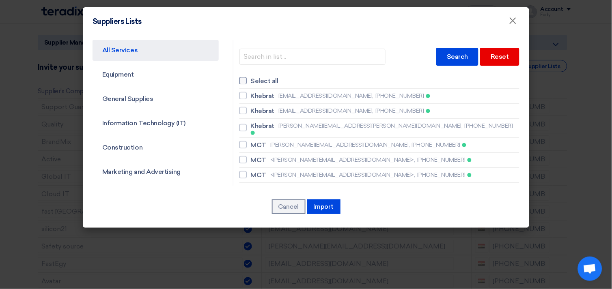
checkbox input "false"
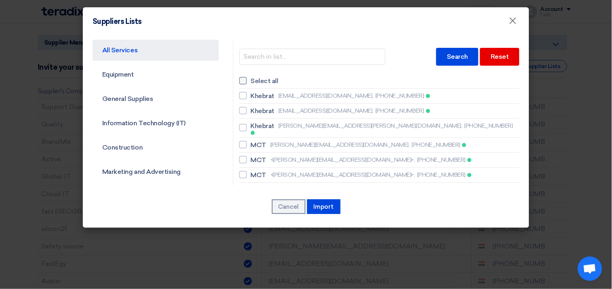
checkbox input "false"
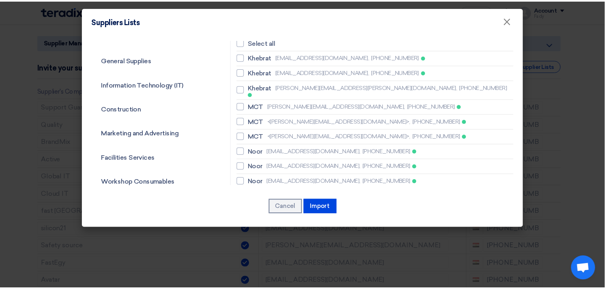
scroll to position [0, 0]
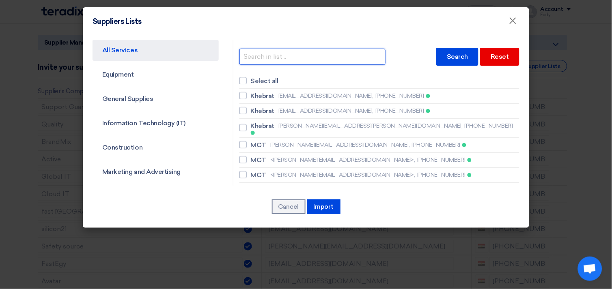
click at [299, 55] on input "text" at bounding box center [312, 57] width 146 height 16
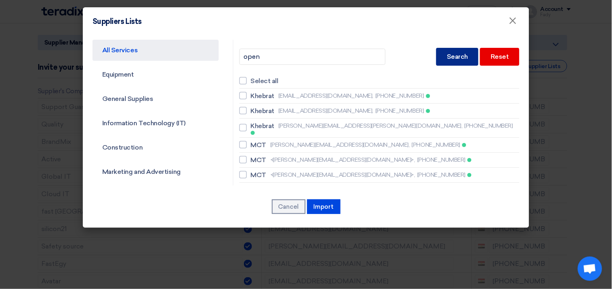
click at [453, 52] on div "Search" at bounding box center [457, 57] width 42 height 18
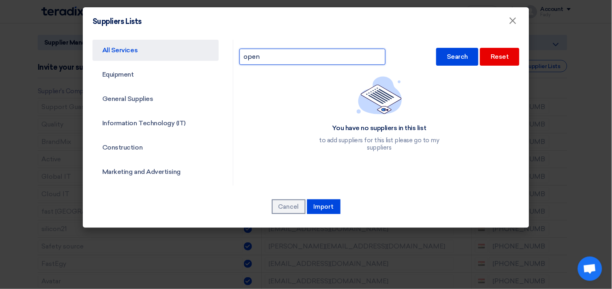
click at [267, 57] on input "open" at bounding box center [312, 57] width 146 height 16
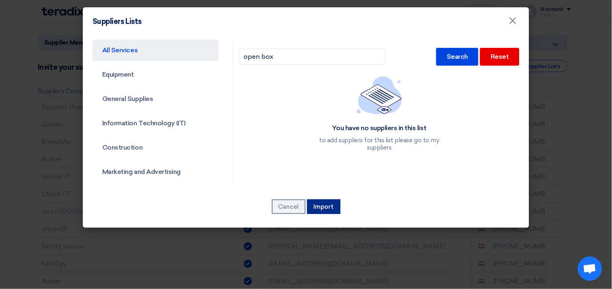
click at [328, 201] on button "Import" at bounding box center [323, 207] width 33 height 15
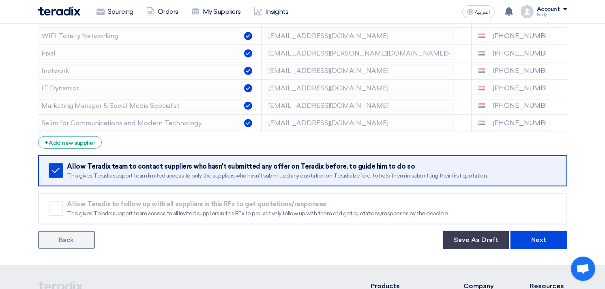
scroll to position [721, 0]
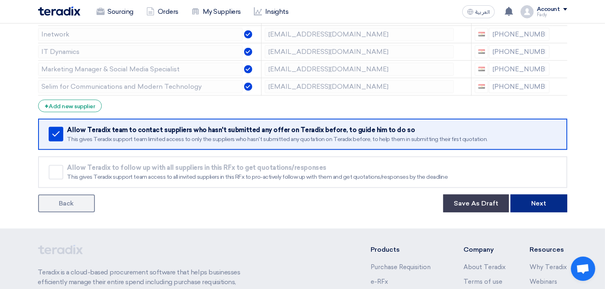
click at [552, 197] on button "Next" at bounding box center [539, 204] width 57 height 18
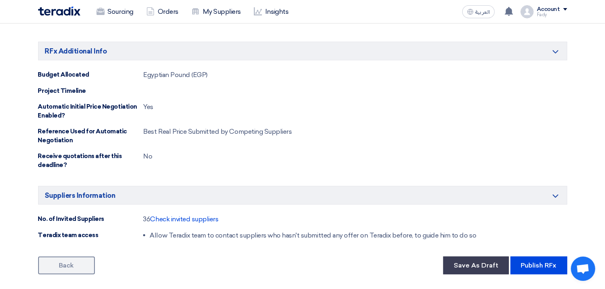
scroll to position [541, 0]
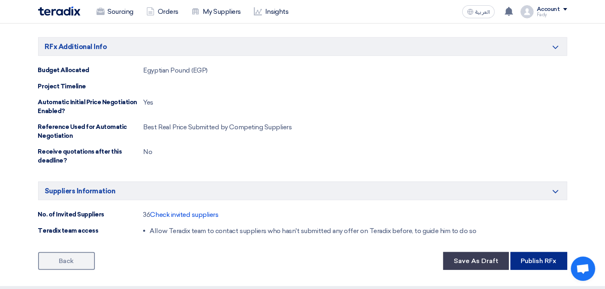
click at [553, 252] on button "Publish RFx" at bounding box center [539, 261] width 57 height 18
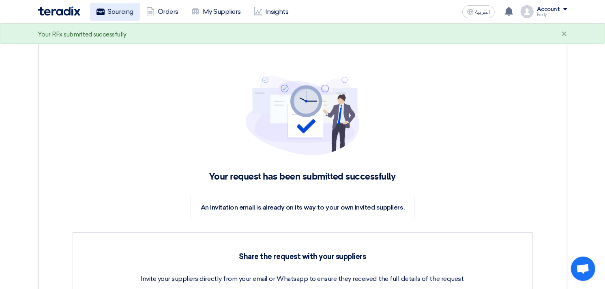
click at [129, 9] on link "Sourcing" at bounding box center [115, 12] width 50 height 18
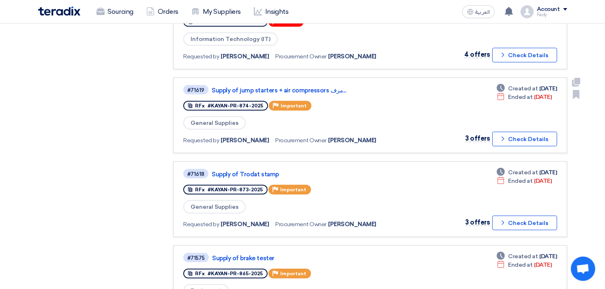
scroll to position [360, 0]
click at [261, 170] on link "Supply of Trodat stamp" at bounding box center [313, 173] width 203 height 7
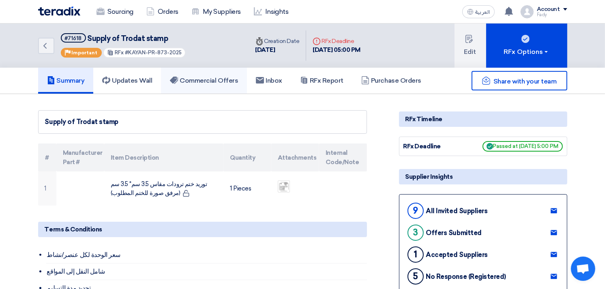
click at [212, 86] on link "Commercial Offers" at bounding box center [204, 81] width 86 height 26
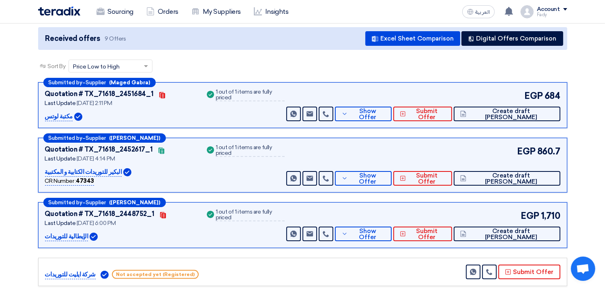
scroll to position [90, 0]
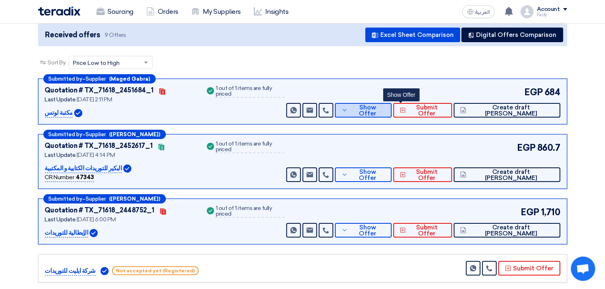
click at [392, 103] on button "Show Offer" at bounding box center [363, 110] width 57 height 15
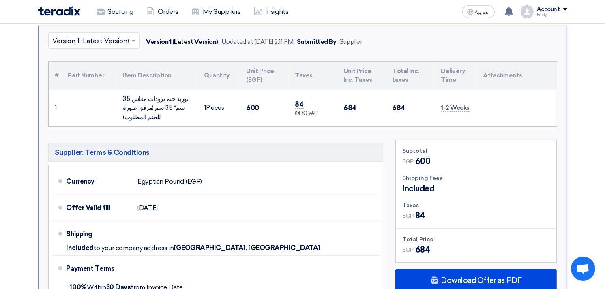
scroll to position [406, 0]
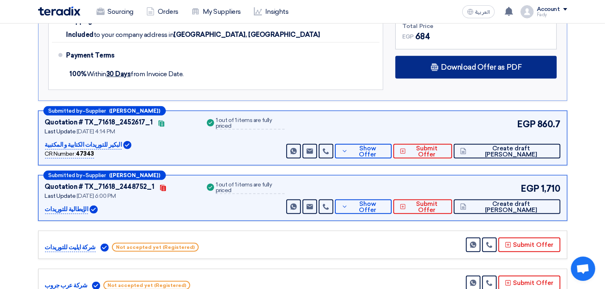
click at [469, 69] on span "Download Offer as PDF" at bounding box center [481, 67] width 81 height 7
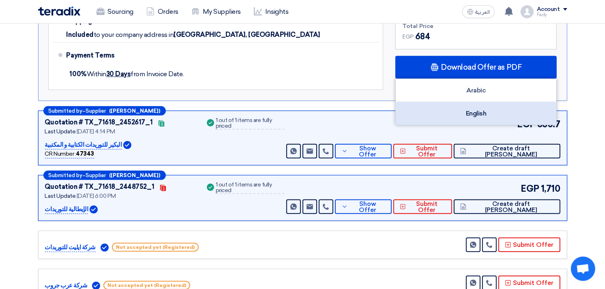
click at [477, 111] on div "English" at bounding box center [476, 113] width 161 height 23
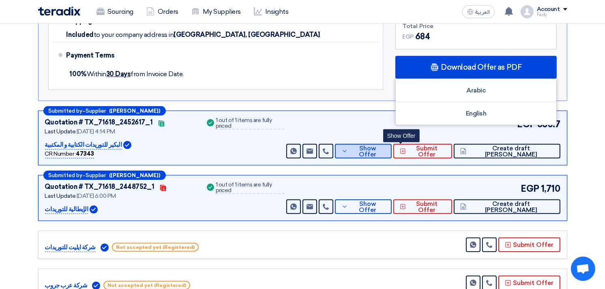
click at [385, 153] on span "Show Offer" at bounding box center [367, 152] width 35 height 12
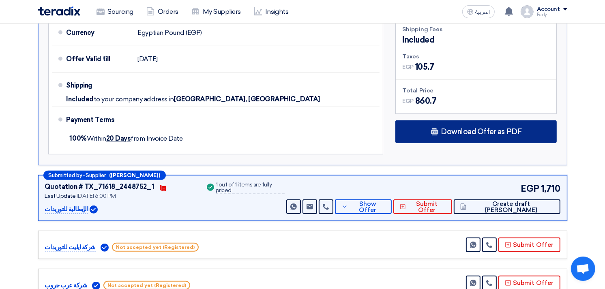
click at [468, 132] on span "Download Offer as PDF" at bounding box center [481, 131] width 81 height 7
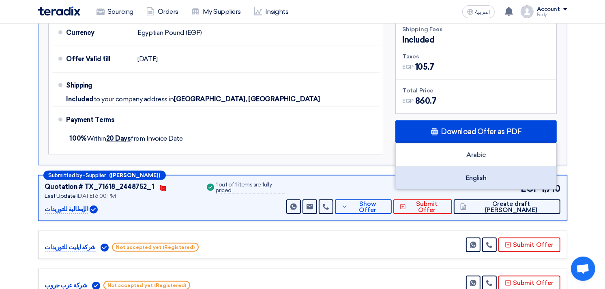
click at [485, 174] on div "English" at bounding box center [476, 178] width 161 height 23
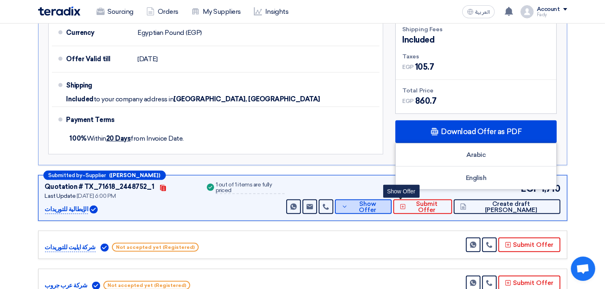
click at [385, 204] on span "Show Offer" at bounding box center [367, 207] width 35 height 12
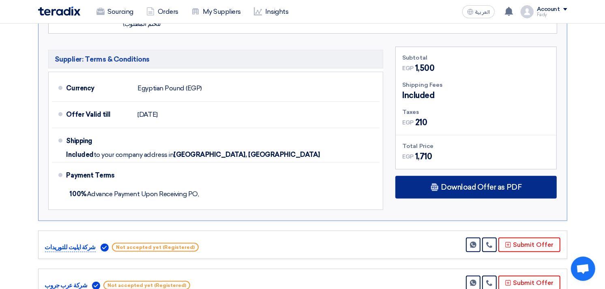
click at [445, 188] on span "Download Offer as PDF" at bounding box center [481, 187] width 81 height 7
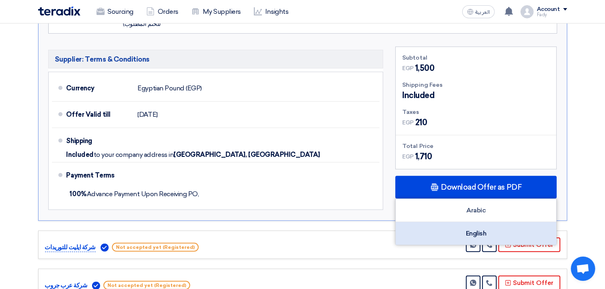
click at [458, 232] on div "English" at bounding box center [476, 233] width 161 height 23
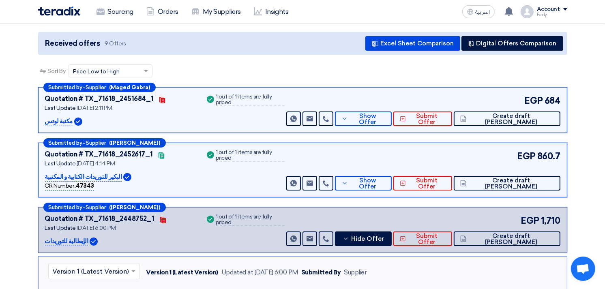
scroll to position [0, 0]
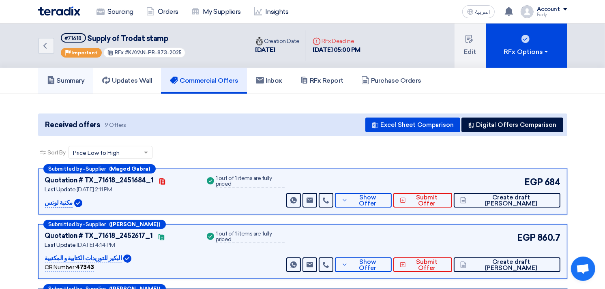
click at [46, 72] on link "Summary" at bounding box center [66, 81] width 56 height 26
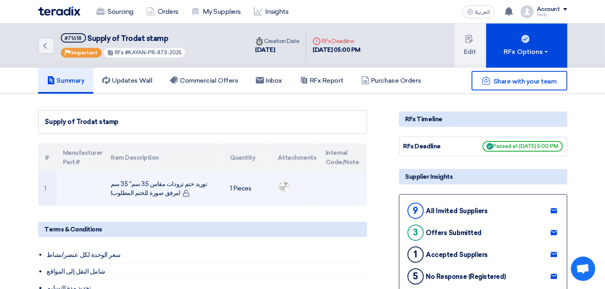
click at [141, 184] on td "توريد ختم ترودات مقاس 3.5 سم* 3.5 سم (مرفق صورة للختم المطلوب)" at bounding box center [163, 189] width 119 height 34
copy tr "توريد ختم ترودات مقاس 3.5 سم* 3.5 سم (مرفق صورة للختم المطلوب)"
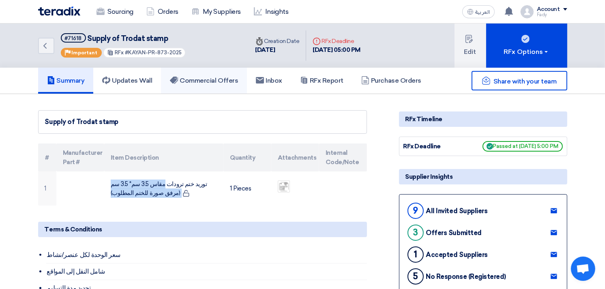
click at [193, 83] on h5 "Commercial Offers" at bounding box center [204, 81] width 68 height 8
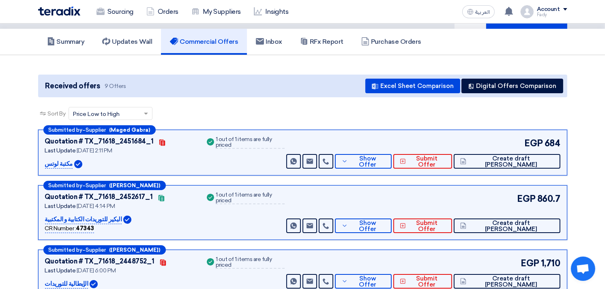
scroll to position [90, 0]
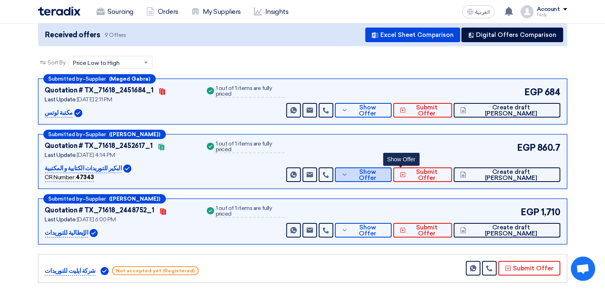
click at [385, 173] on span "Show Offer" at bounding box center [367, 175] width 35 height 12
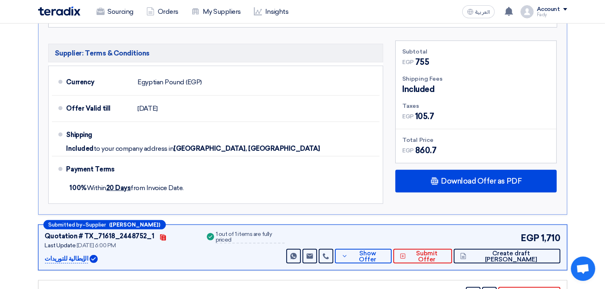
scroll to position [406, 0]
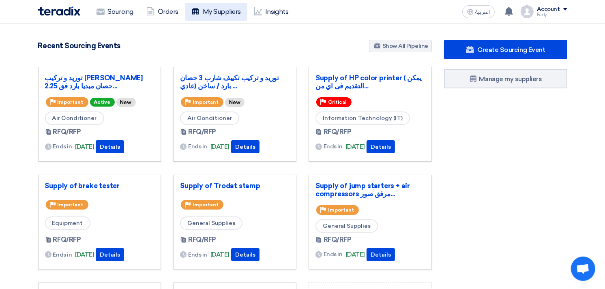
click at [221, 14] on link "My Suppliers" at bounding box center [216, 12] width 62 height 18
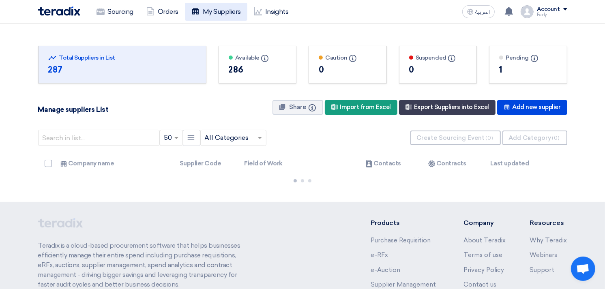
click at [230, 15] on link "My Suppliers" at bounding box center [216, 12] width 62 height 18
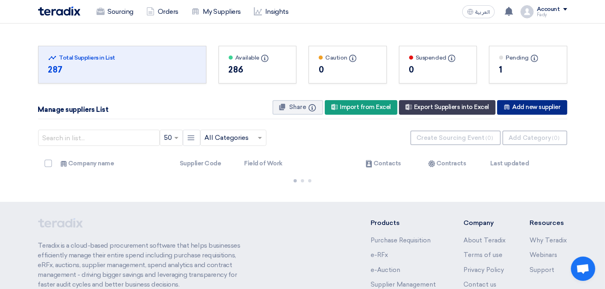
click at [517, 105] on div "New Supplier Add new supplier" at bounding box center [532, 107] width 70 height 15
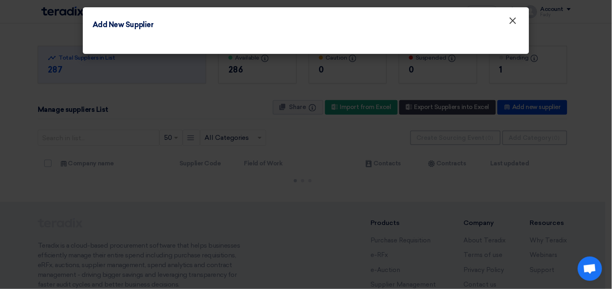
click at [513, 22] on span "×" at bounding box center [513, 23] width 8 height 16
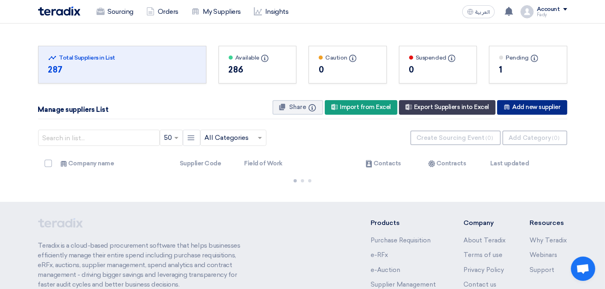
click at [538, 103] on div "New Supplier Add new supplier" at bounding box center [532, 107] width 70 height 15
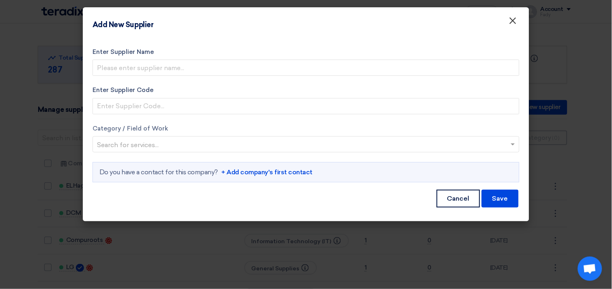
click at [510, 22] on span "×" at bounding box center [513, 23] width 8 height 16
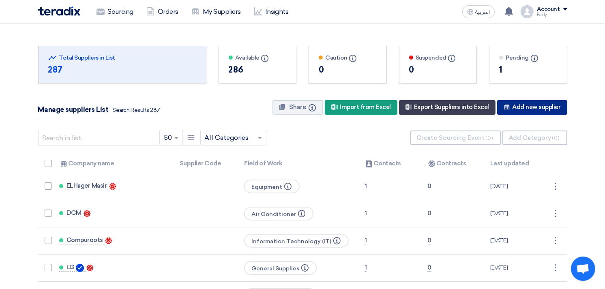
click at [541, 110] on div "New Supplier Add new supplier" at bounding box center [532, 107] width 70 height 15
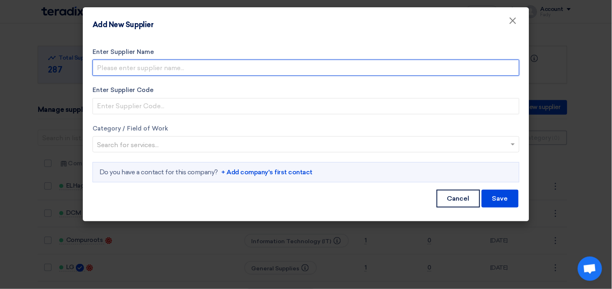
click at [190, 72] on input "Enter Supplier Name" at bounding box center [306, 68] width 427 height 16
type input "Support Guard"
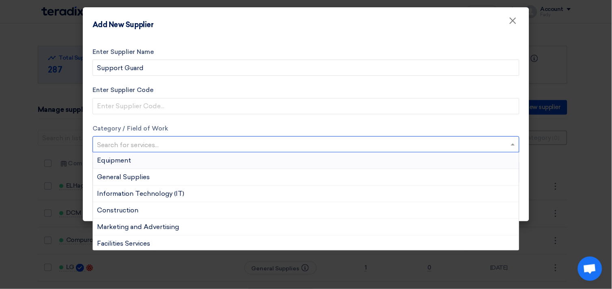
click at [176, 142] on input "text" at bounding box center [302, 145] width 410 height 13
click at [158, 195] on span "Information Technology (IT)" at bounding box center [140, 194] width 87 height 8
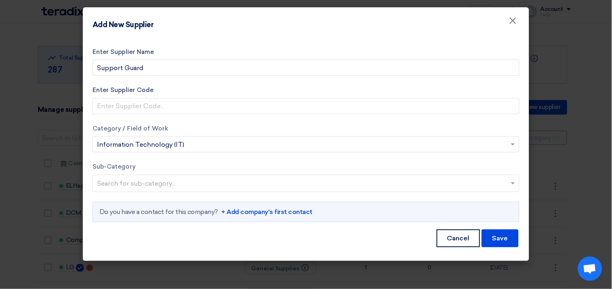
click at [250, 183] on input "text" at bounding box center [307, 184] width 420 height 13
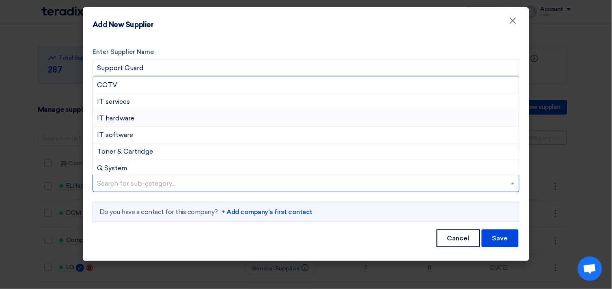
click at [166, 114] on div "IT hardware" at bounding box center [306, 118] width 426 height 17
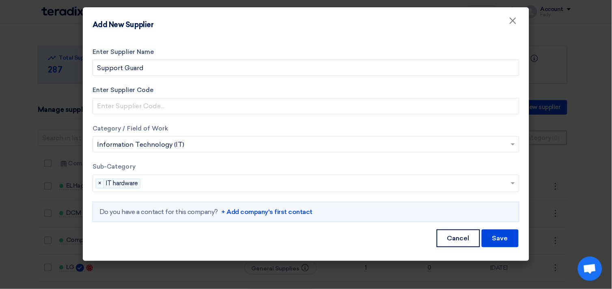
click at [275, 213] on link "+ Add company's first contact" at bounding box center [266, 212] width 91 height 10
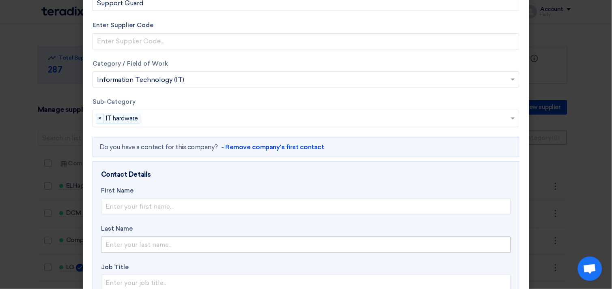
scroll to position [135, 0]
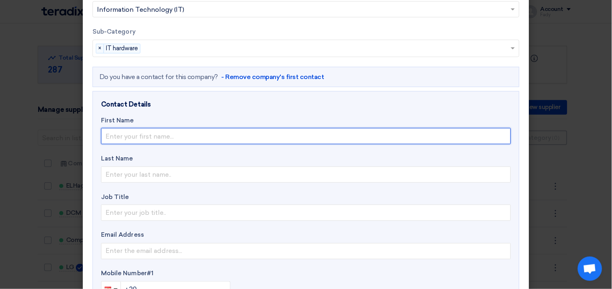
click at [146, 137] on input "text" at bounding box center [306, 136] width 410 height 16
type input "Mohamed"
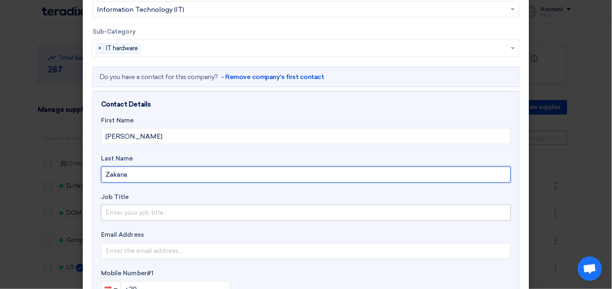
type input "Zakaria"
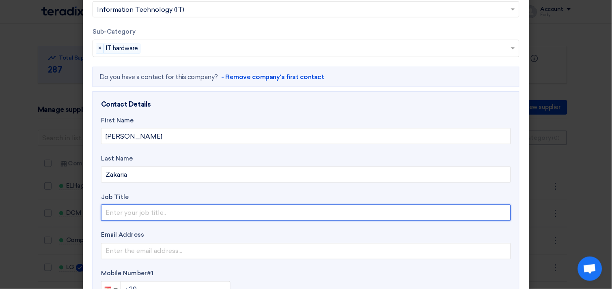
click at [130, 211] on input "text" at bounding box center [306, 213] width 410 height 16
type input "Account Manger"
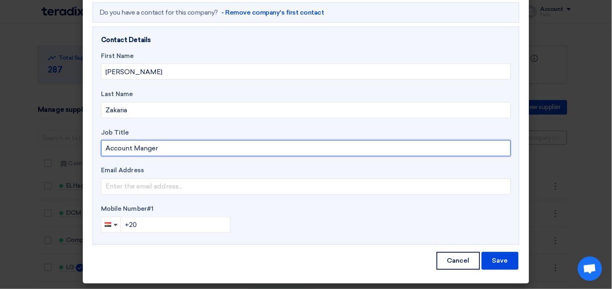
scroll to position [200, 0]
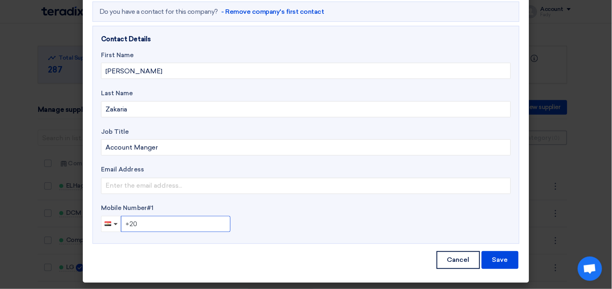
click at [153, 225] on input "+20" at bounding box center [176, 224] width 110 height 16
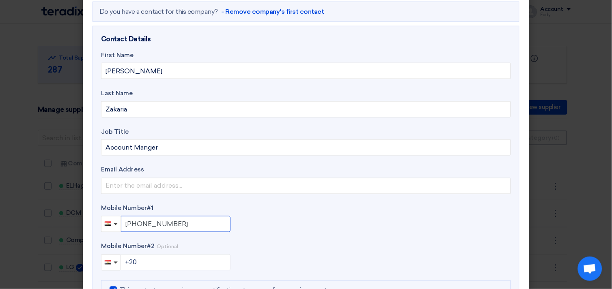
click at [136, 222] on input "+20 01005333490" at bounding box center [176, 224] width 110 height 16
type input "[PHONE_NUMBER]"
click at [306, 220] on div "[PHONE_NUMBER]" at bounding box center [306, 224] width 410 height 16
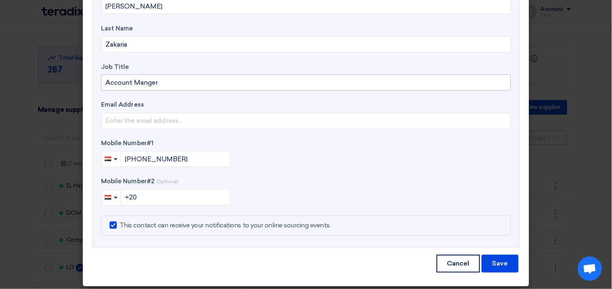
scroll to position [269, 0]
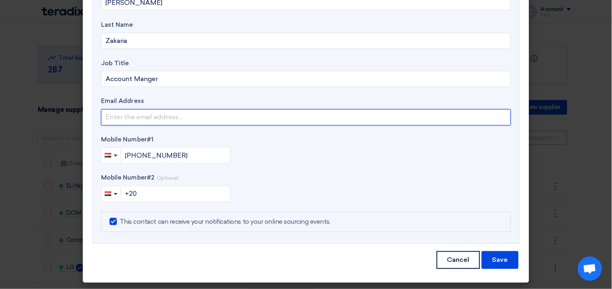
click at [151, 111] on input "email" at bounding box center [306, 118] width 410 height 16
paste input "[PERSON_NAME][EMAIL_ADDRESS][DOMAIN_NAME]"
type input "[PERSON_NAME][EMAIL_ADDRESS][DOMAIN_NAME]"
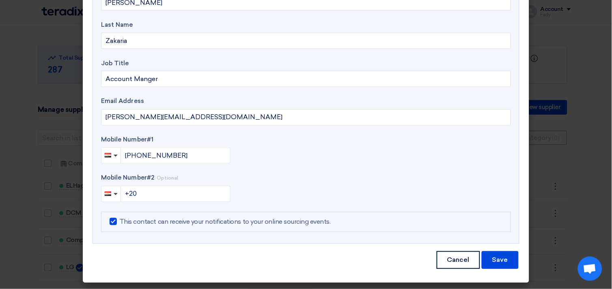
click at [314, 160] on div "[PHONE_NUMBER]" at bounding box center [306, 156] width 410 height 16
click at [498, 258] on button "Save" at bounding box center [500, 261] width 37 height 18
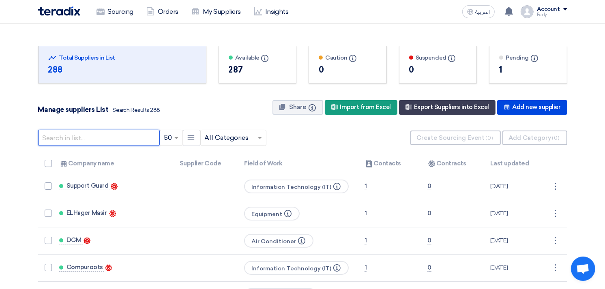
click at [118, 141] on input "text" at bounding box center [99, 138] width 122 height 16
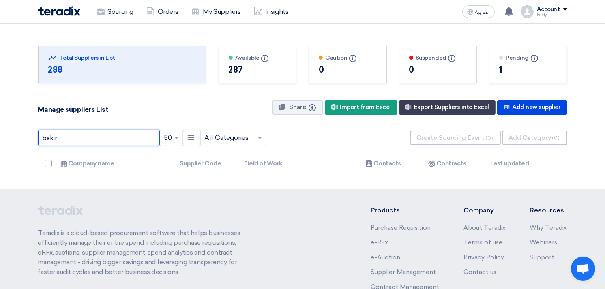
drag, startPoint x: 85, startPoint y: 138, endPoint x: -2, endPoint y: 145, distance: 87.5
click at [0, 145] on html "Sourcing Orders My Suppliers Insights العربية ع 3 hours ago" at bounding box center [302, 186] width 605 height 373
type input "بكير"
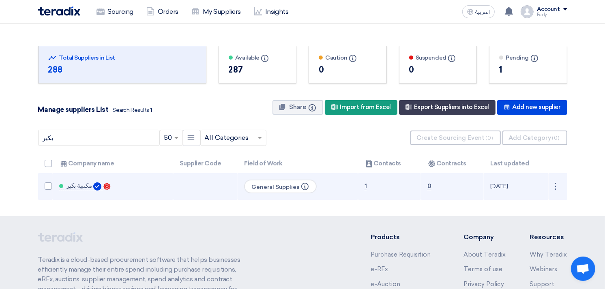
click at [80, 181] on td "مكتبية بكير Contacts" at bounding box center [113, 186] width 121 height 27
click at [82, 188] on span "مكتبية بكير" at bounding box center [80, 186] width 26 height 6
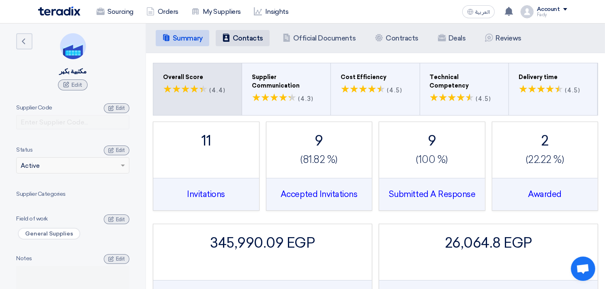
click at [240, 38] on h5 "Contacts" at bounding box center [248, 38] width 30 height 8
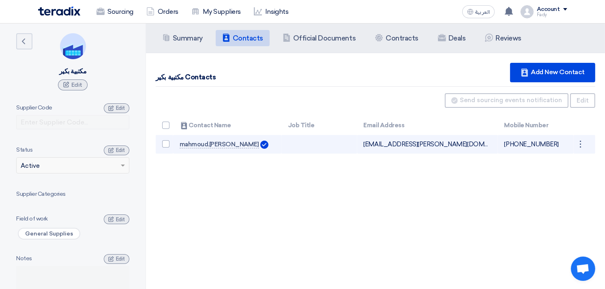
drag, startPoint x: 364, startPoint y: 145, endPoint x: 472, endPoint y: 144, distance: 108.0
click at [472, 144] on td "mahmoud.malek@bakierstationery.com Can Receive RFQ" at bounding box center [427, 144] width 141 height 19
copy td "mahmoud.malek@bakierstationery.com"
